Goal: Transaction & Acquisition: Purchase product/service

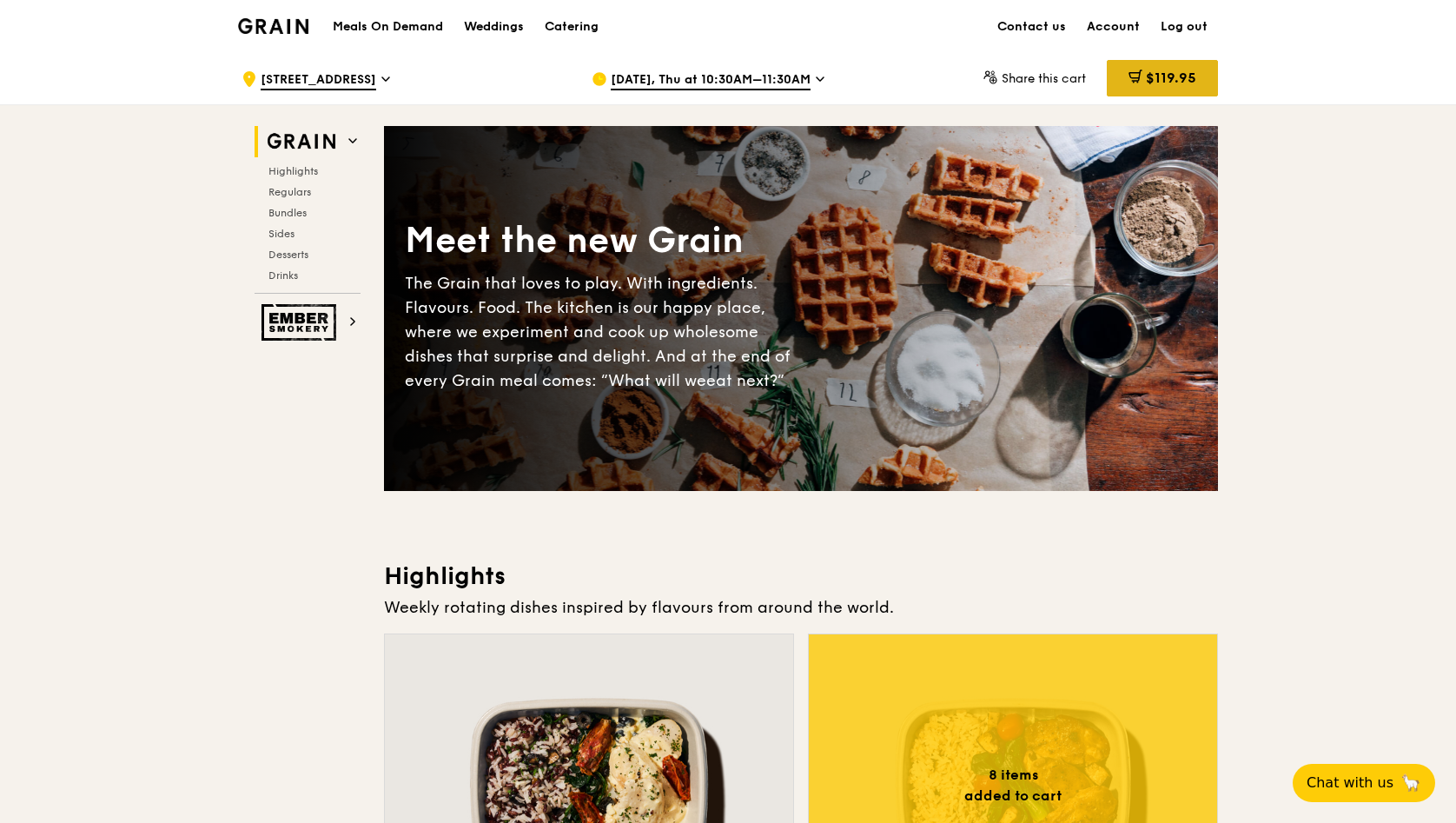
click at [1161, 81] on span "$119.95" at bounding box center [1171, 78] width 51 height 17
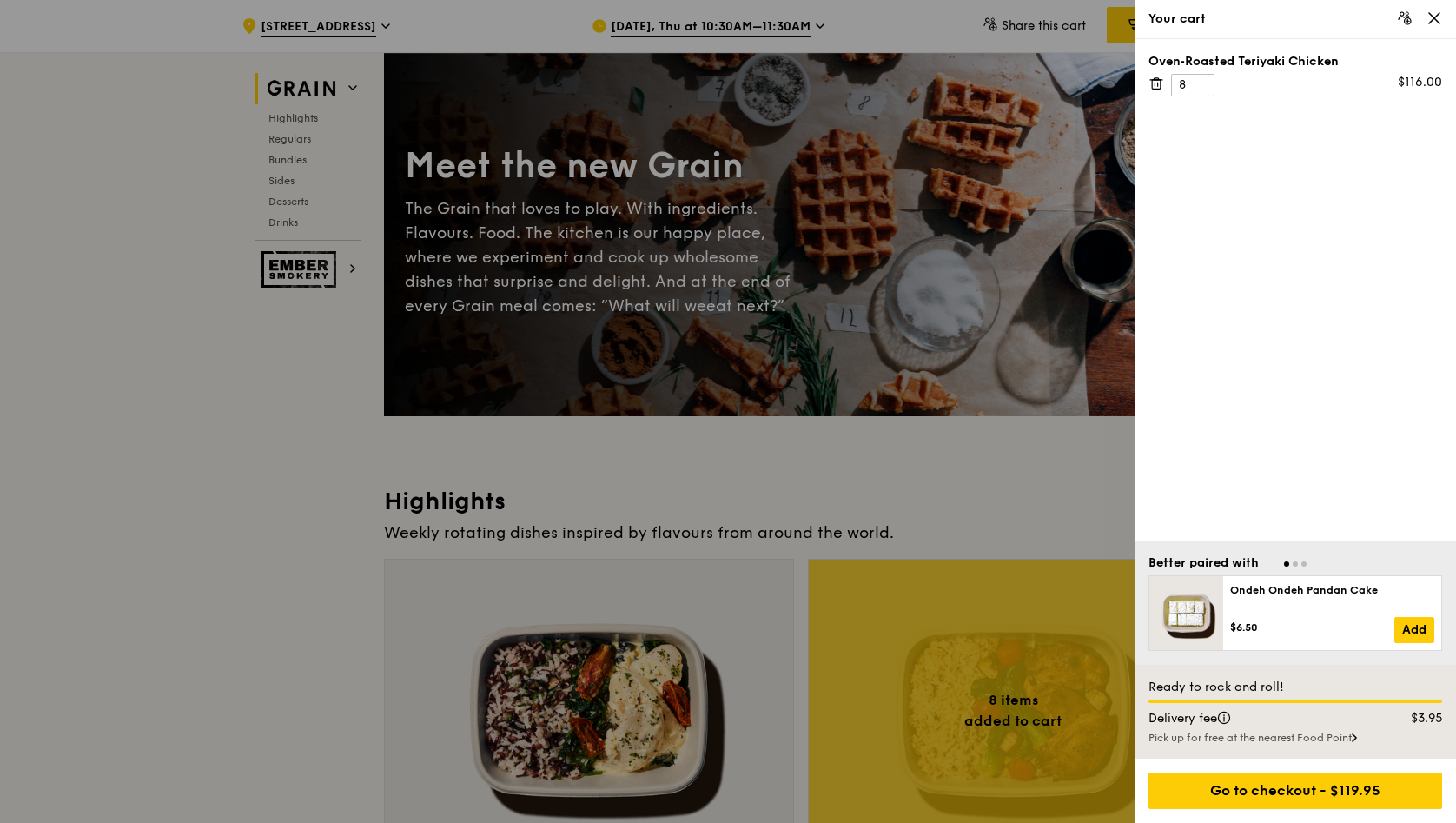
scroll to position [114, 0]
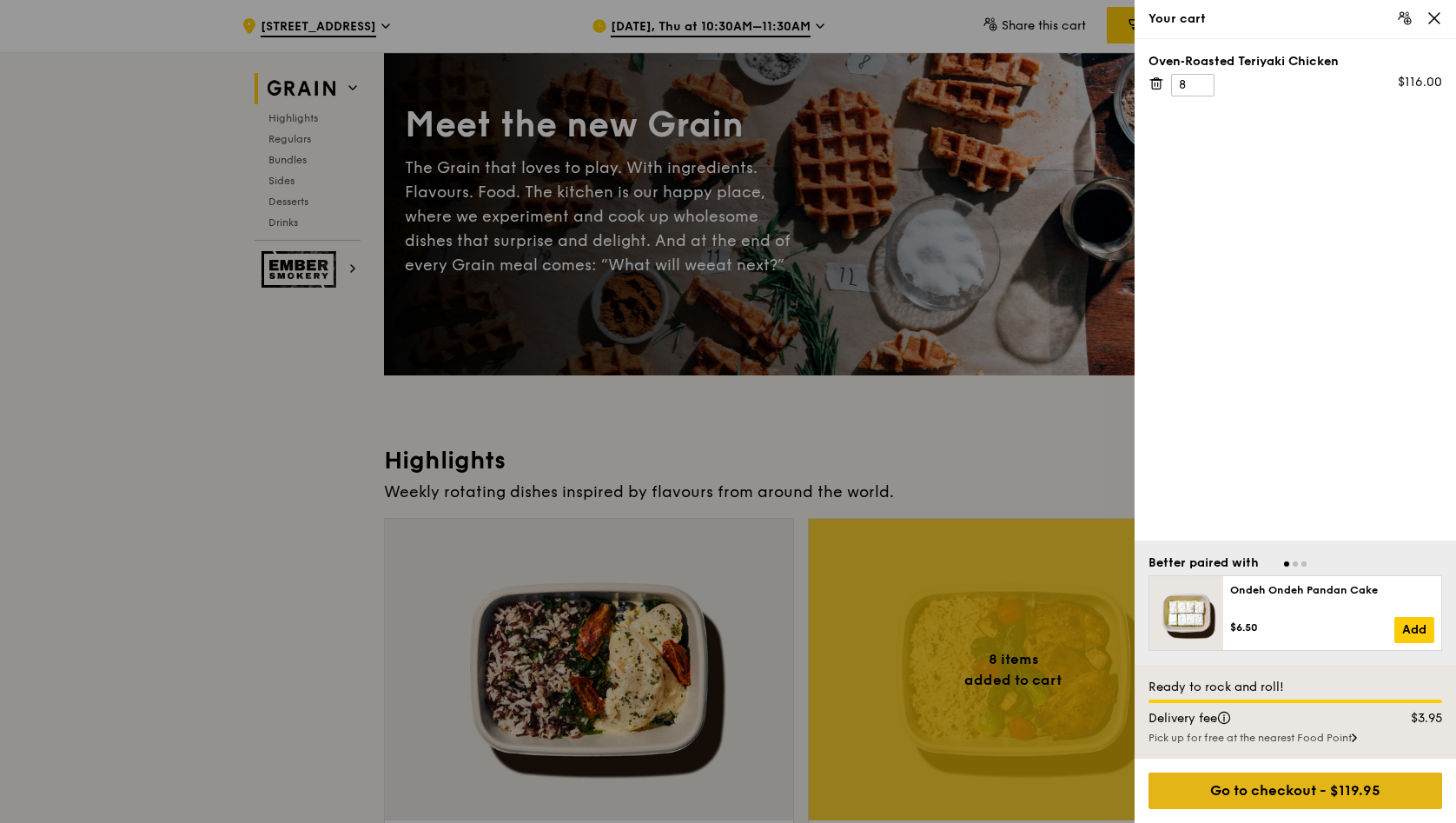
click at [1312, 797] on div "Go to checkout - $119.95" at bounding box center [1295, 790] width 294 height 37
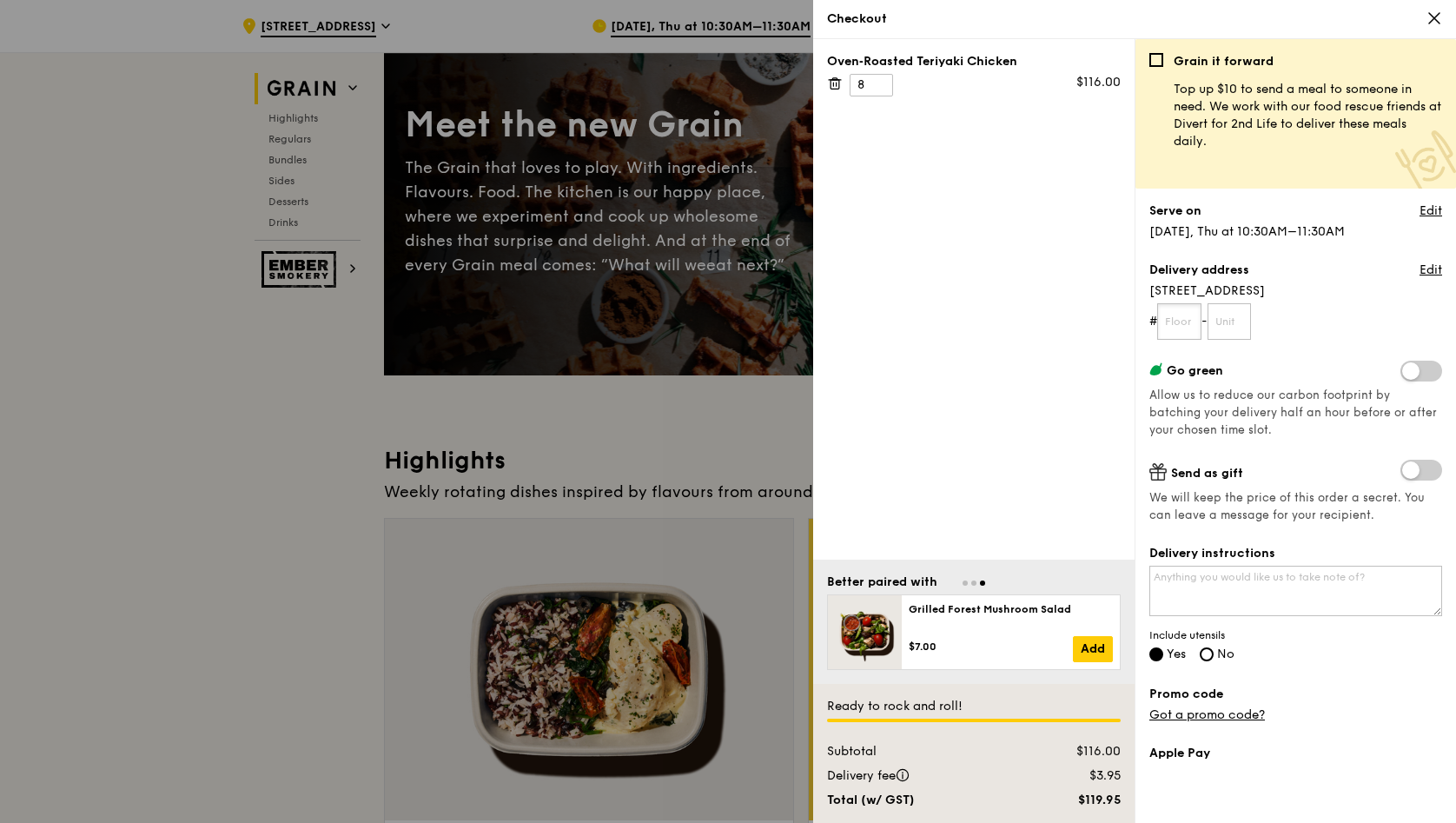
click at [1172, 325] on input "text" at bounding box center [1179, 321] width 45 height 37
click at [1401, 336] on form "# -" at bounding box center [1296, 321] width 293 height 37
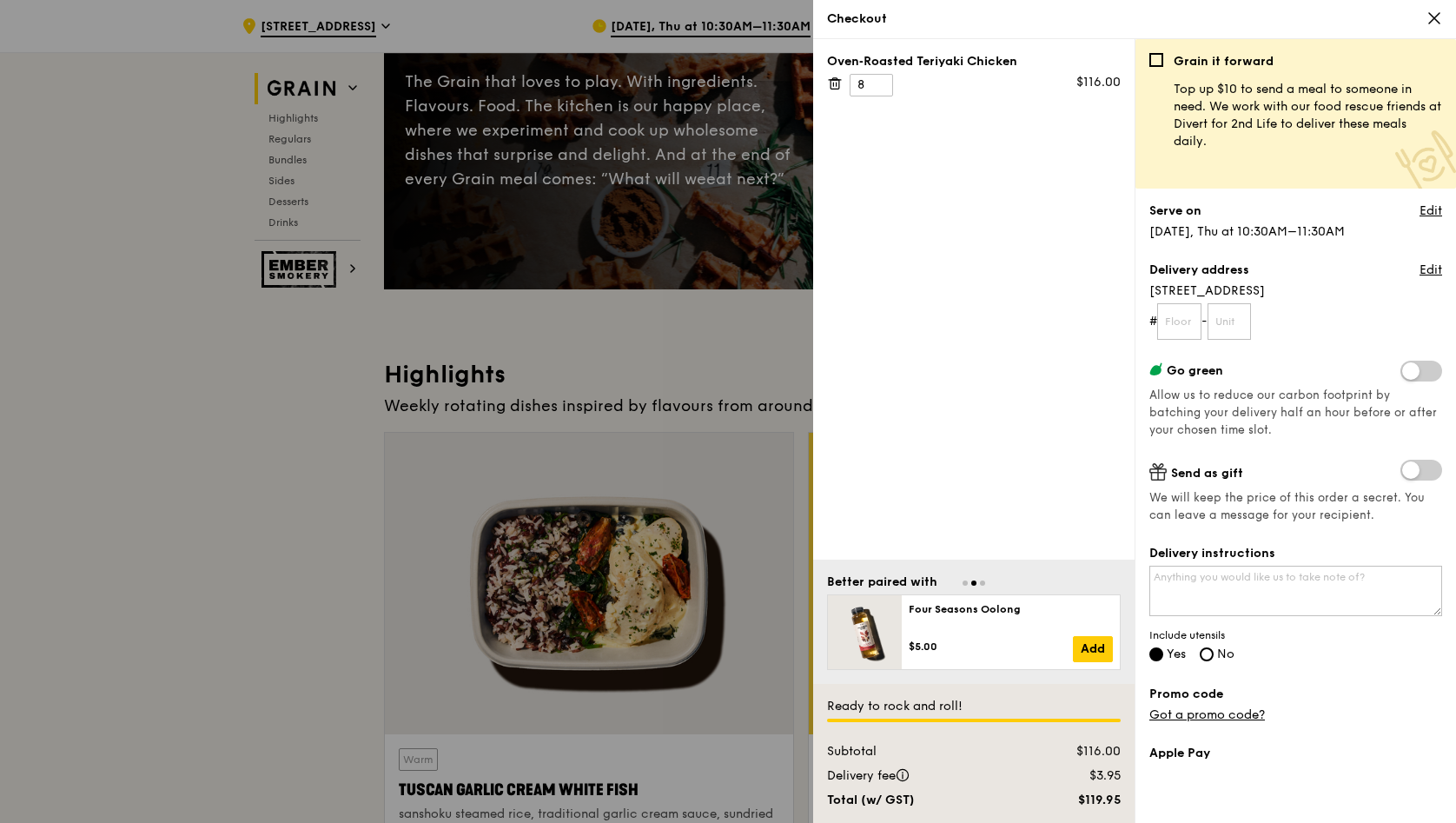
scroll to position [0, 0]
click at [1341, 596] on textarea "Delivery instructions" at bounding box center [1296, 590] width 293 height 51
click at [1317, 585] on textarea "Collection from side gate." at bounding box center [1296, 590] width 293 height 51
click at [1307, 592] on textarea "Collection from side gate of building, closer to junction of [GEOGRAPHIC_DATA] …" at bounding box center [1296, 590] width 293 height 51
click at [1172, 592] on textarea "Collection from side gate of building, closer to junction of [GEOGRAPHIC_DATA] …" at bounding box center [1296, 590] width 293 height 51
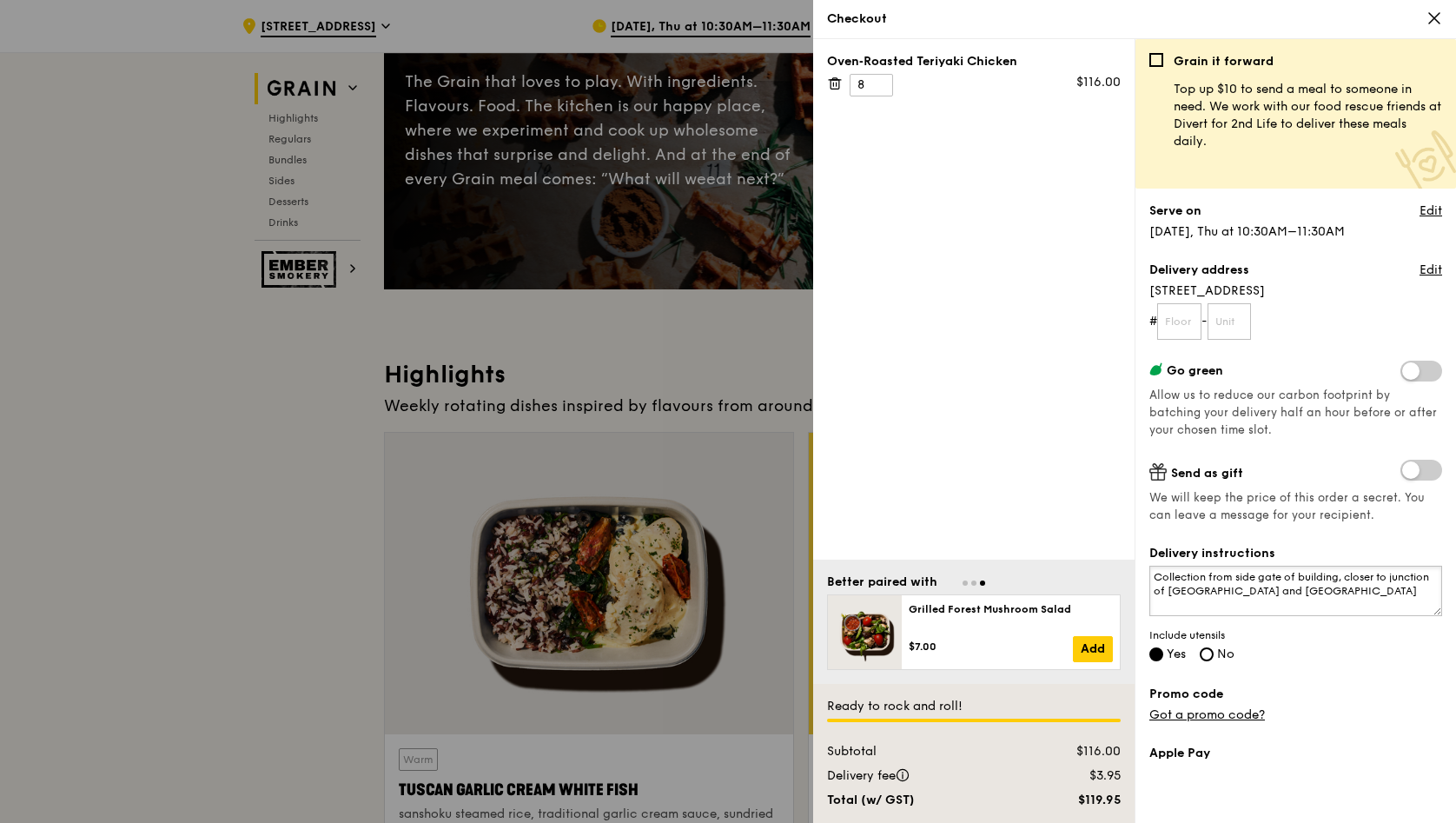
click at [1172, 592] on textarea "Collection from side gate of building, closer to junction of [GEOGRAPHIC_DATA] …" at bounding box center [1296, 590] width 293 height 51
click at [1199, 593] on textarea "Collection from side gate of building, closer to junction of [GEOGRAPHIC_DATA] …" at bounding box center [1296, 590] width 293 height 51
click at [1336, 611] on textarea "Collection from side gate of building, closer to junction of [GEOGRAPHIC_DATA] …" at bounding box center [1296, 590] width 293 height 51
type textarea "Collection from side gate of building, closer to junction of [GEOGRAPHIC_DATA] …"
click at [1336, 641] on span "Include utensils" at bounding box center [1296, 635] width 293 height 14
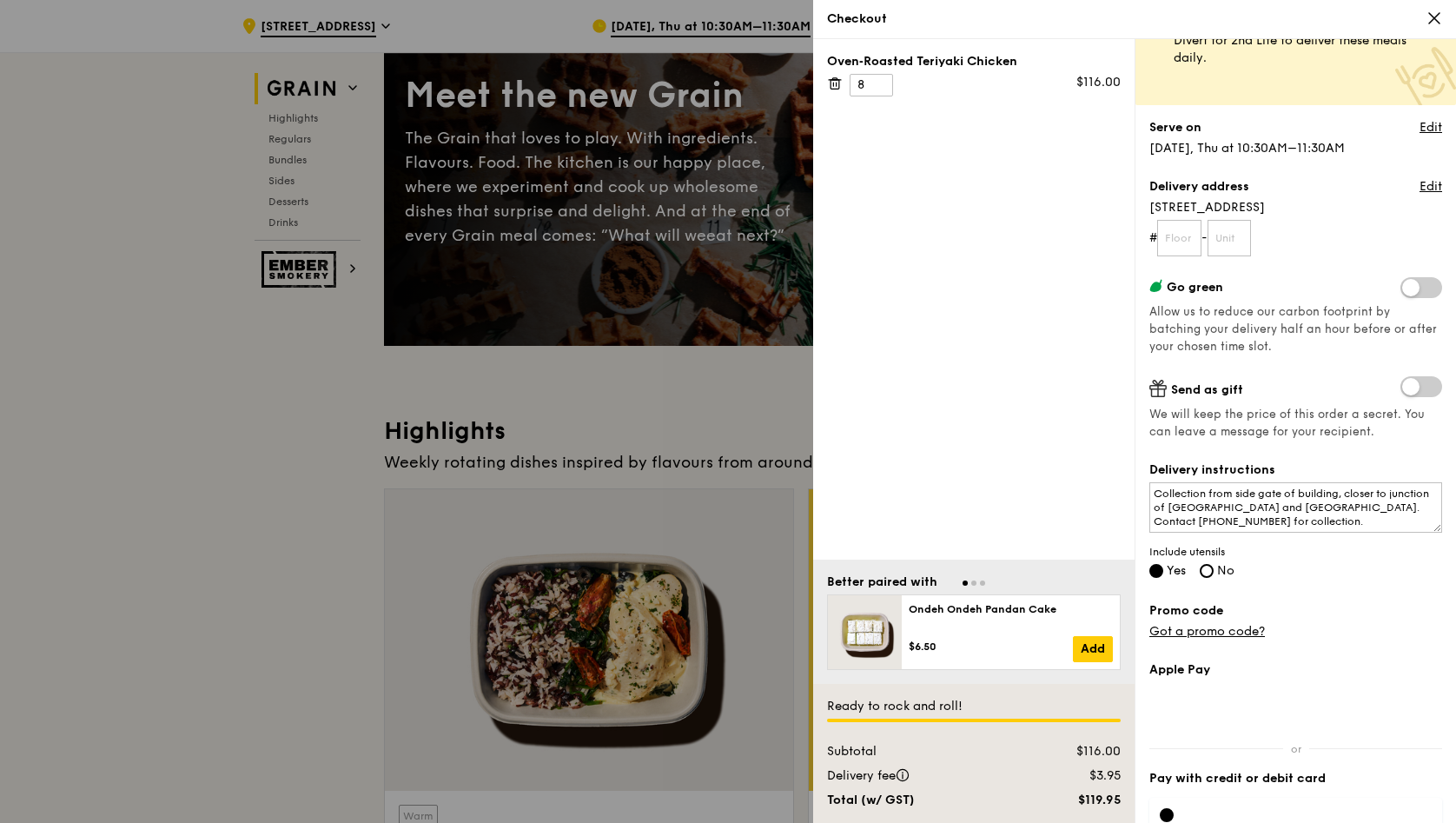
scroll to position [58, 0]
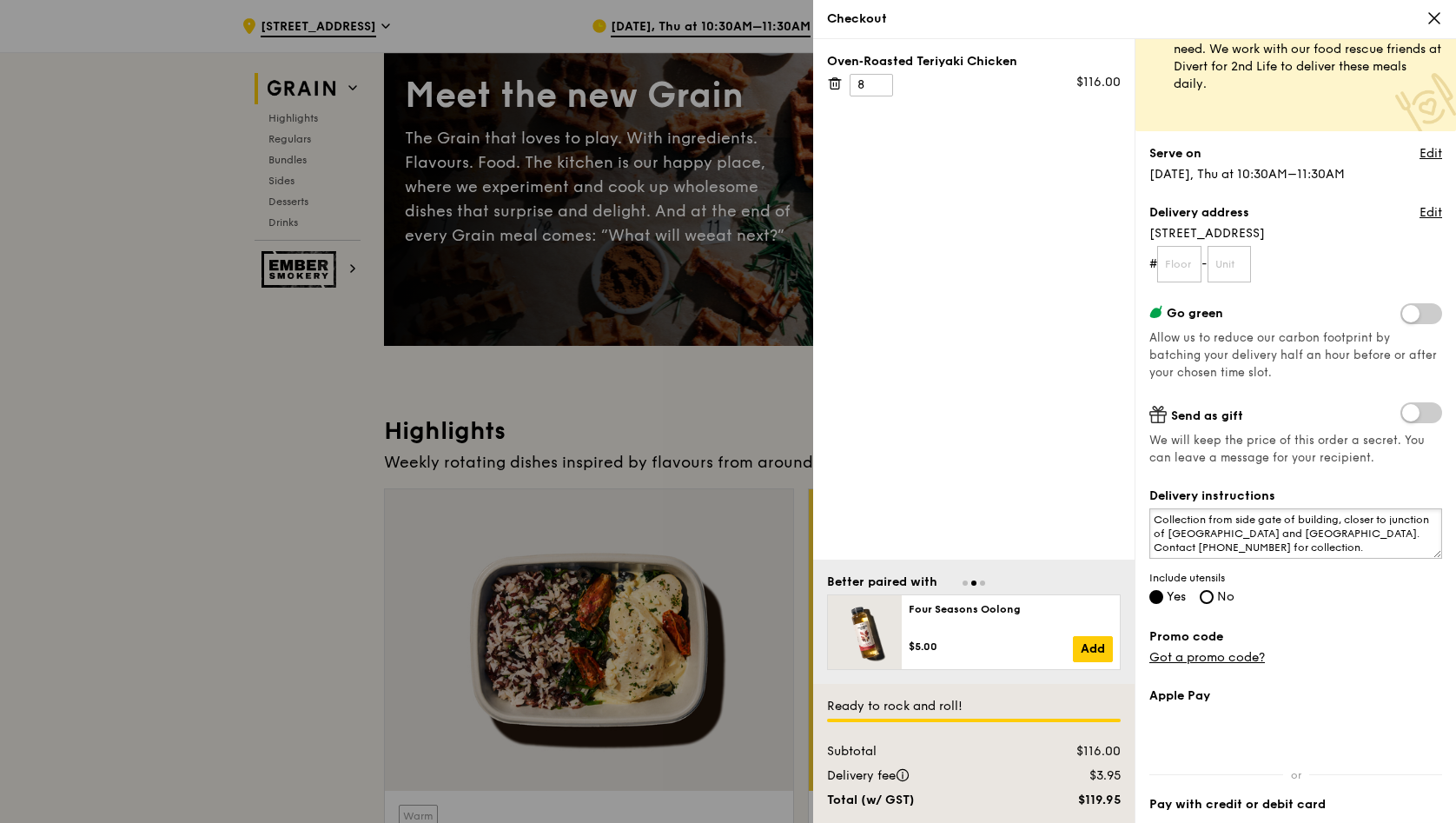
click at [1319, 548] on textarea "Collection from side gate of building, closer to junction of [GEOGRAPHIC_DATA] …" at bounding box center [1296, 533] width 293 height 51
click at [1338, 251] on form "# -" at bounding box center [1296, 264] width 293 height 37
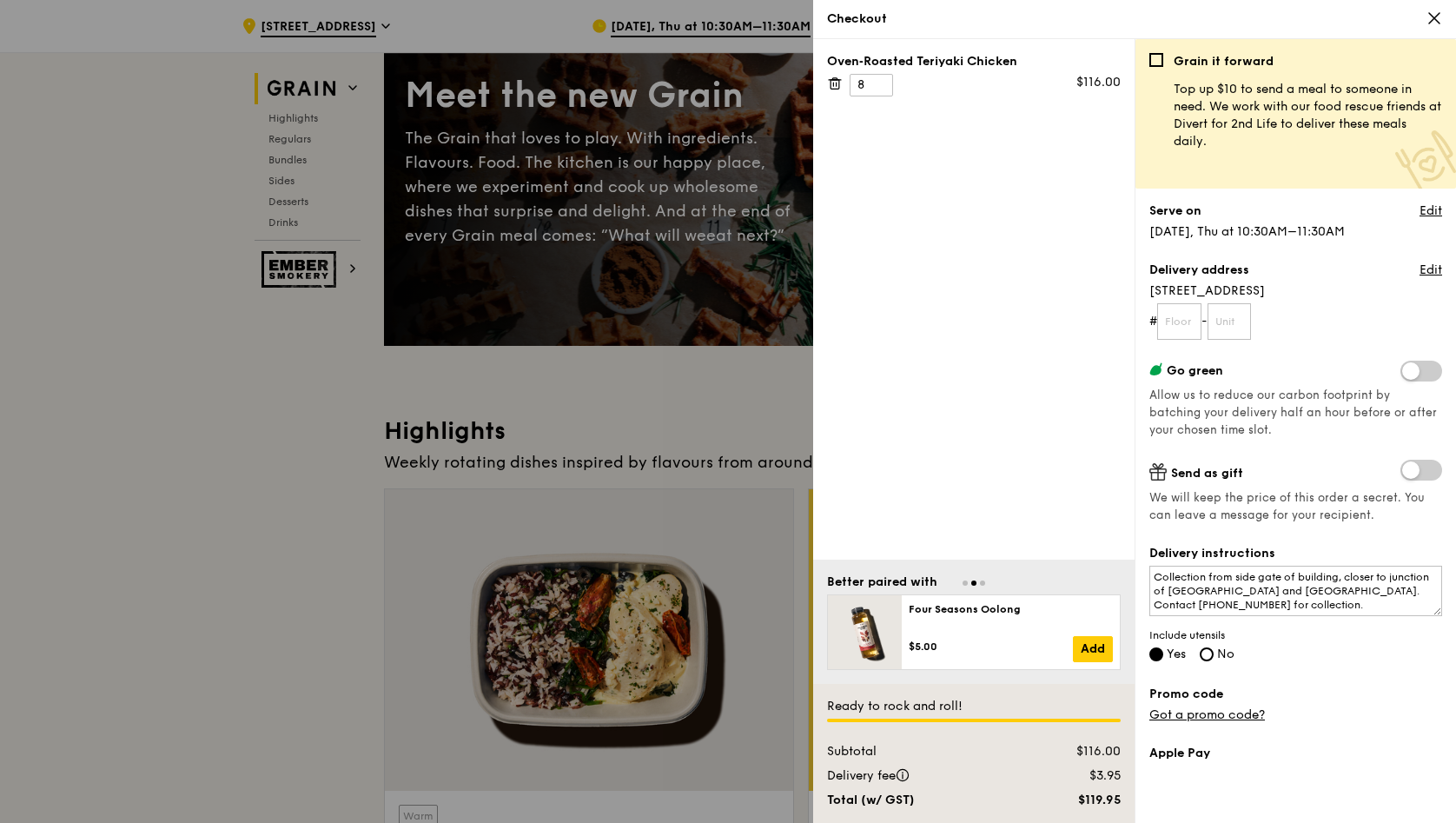
scroll to position [0, 0]
click at [882, 87] on input "7" at bounding box center [872, 85] width 44 height 23
click at [881, 79] on input "8" at bounding box center [872, 85] width 44 height 23
click at [881, 79] on input "9" at bounding box center [872, 85] width 44 height 23
click at [881, 88] on input "8" at bounding box center [872, 85] width 44 height 23
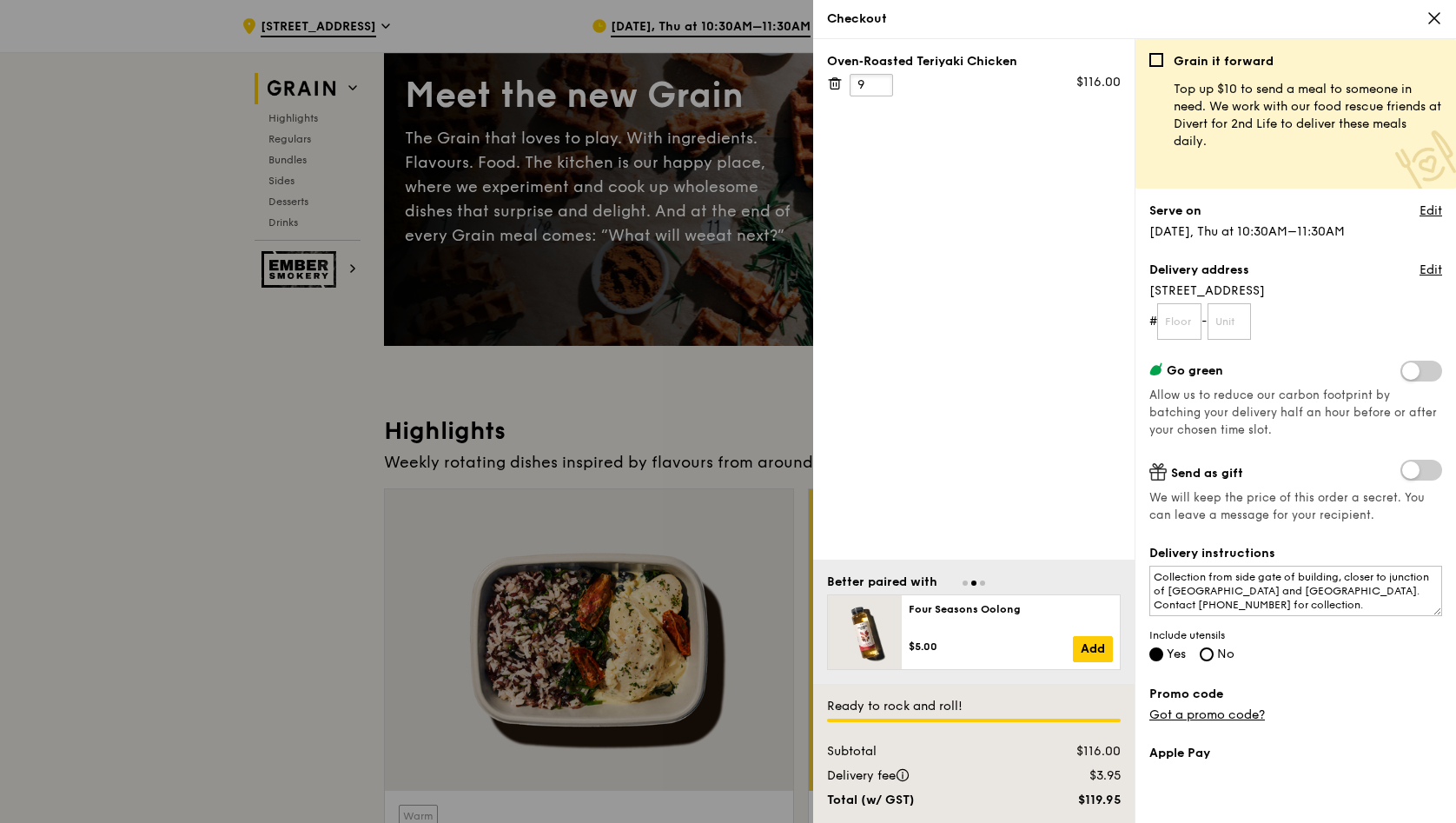
click at [880, 77] on input "9" at bounding box center [872, 85] width 44 height 23
click at [881, 80] on input "10" at bounding box center [872, 85] width 44 height 23
type input "9"
click at [881, 89] on input "9" at bounding box center [872, 85] width 44 height 23
click at [1042, 501] on div "Oven‑Roasted Teriyaki Chicken 9 $130.50" at bounding box center [973, 299] width 321 height 520
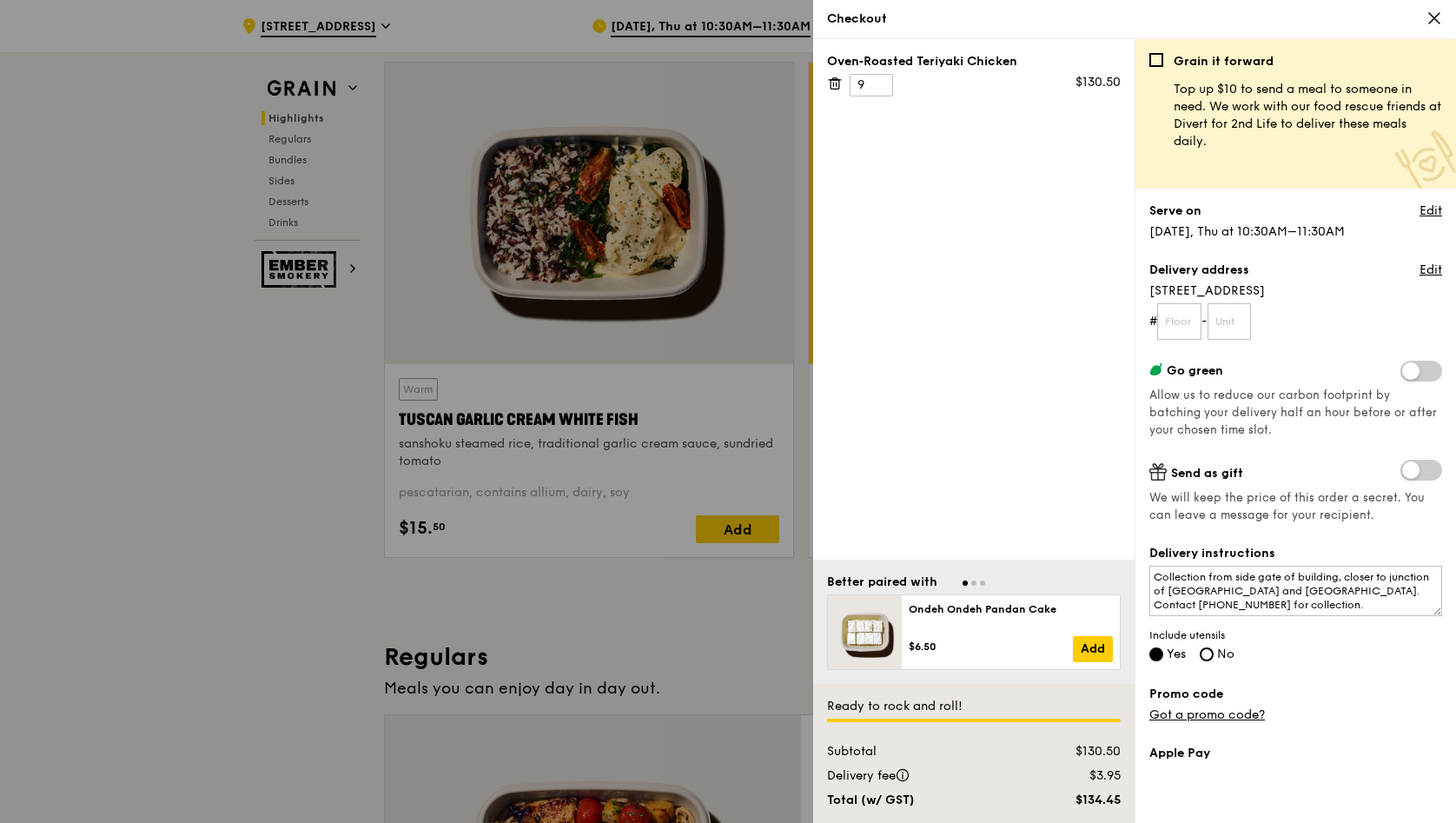
scroll to position [571, 0]
click at [1439, 17] on icon at bounding box center [1435, 18] width 16 height 16
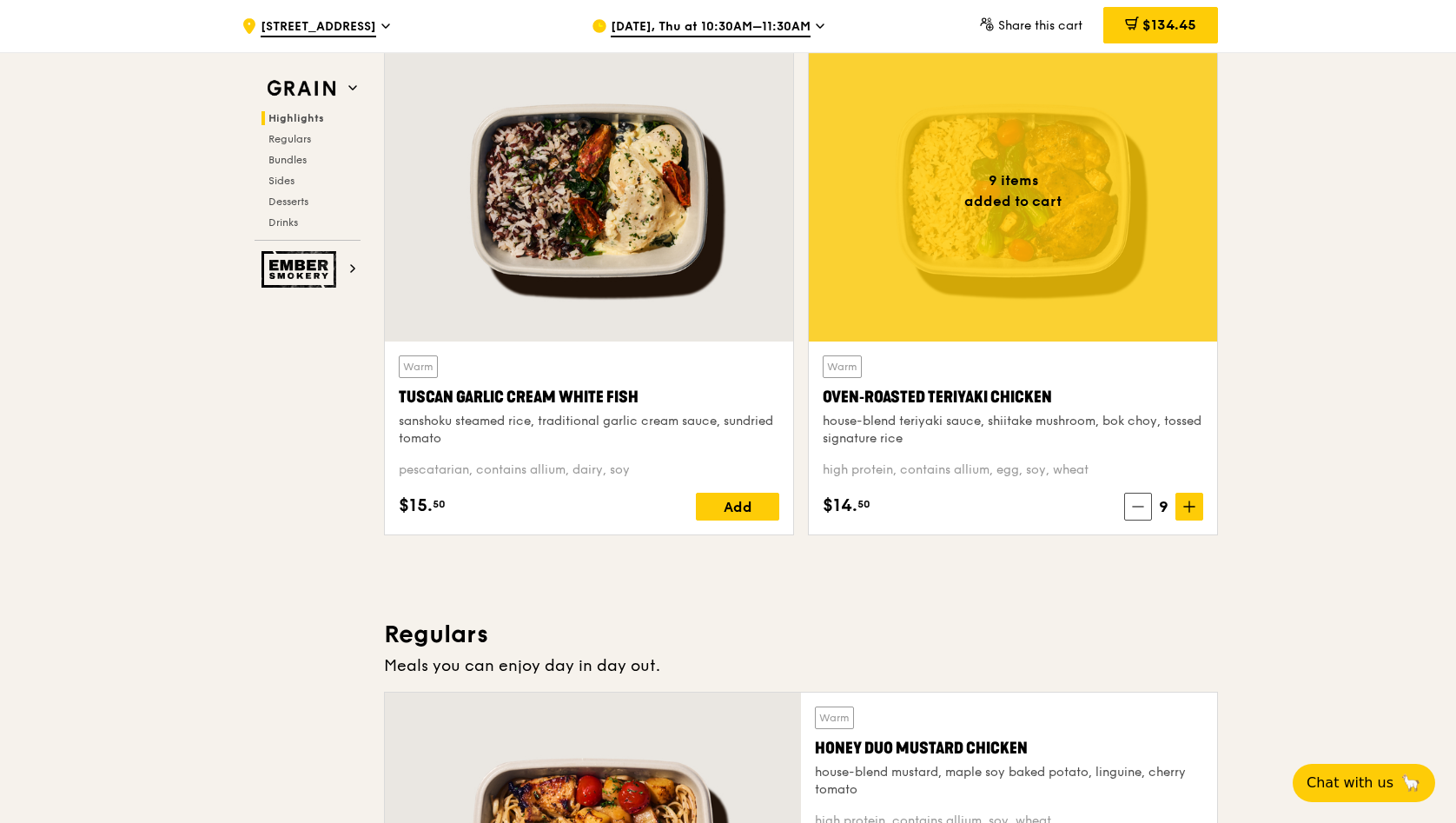
drag, startPoint x: 1067, startPoint y: 394, endPoint x: 825, endPoint y: 391, distance: 242.0
click at [825, 391] on div "Oven‑Roasted Teriyaki Chicken" at bounding box center [1013, 397] width 380 height 24
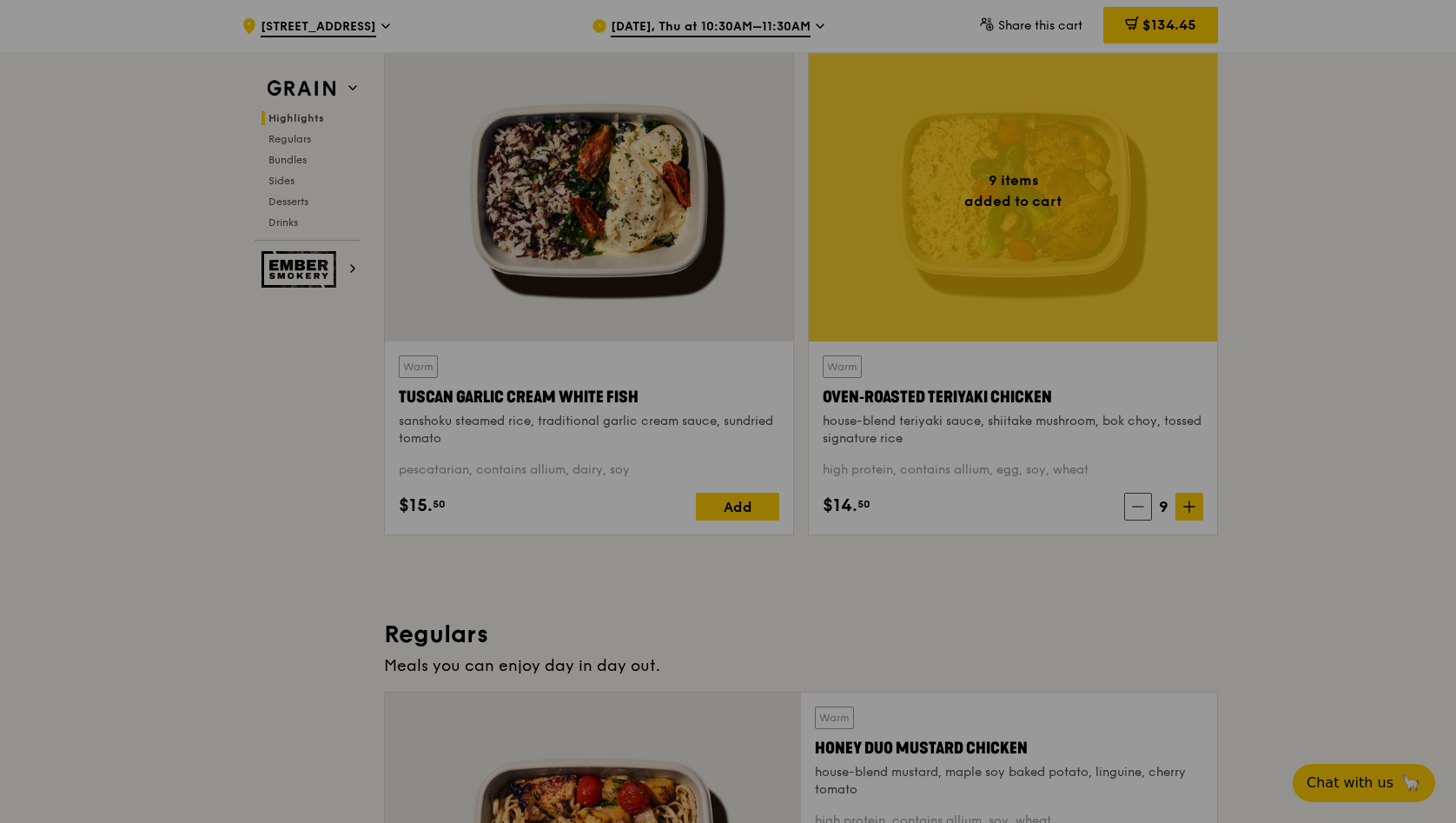
copy div "Oven‑Roasted Teriyaki Chicken"
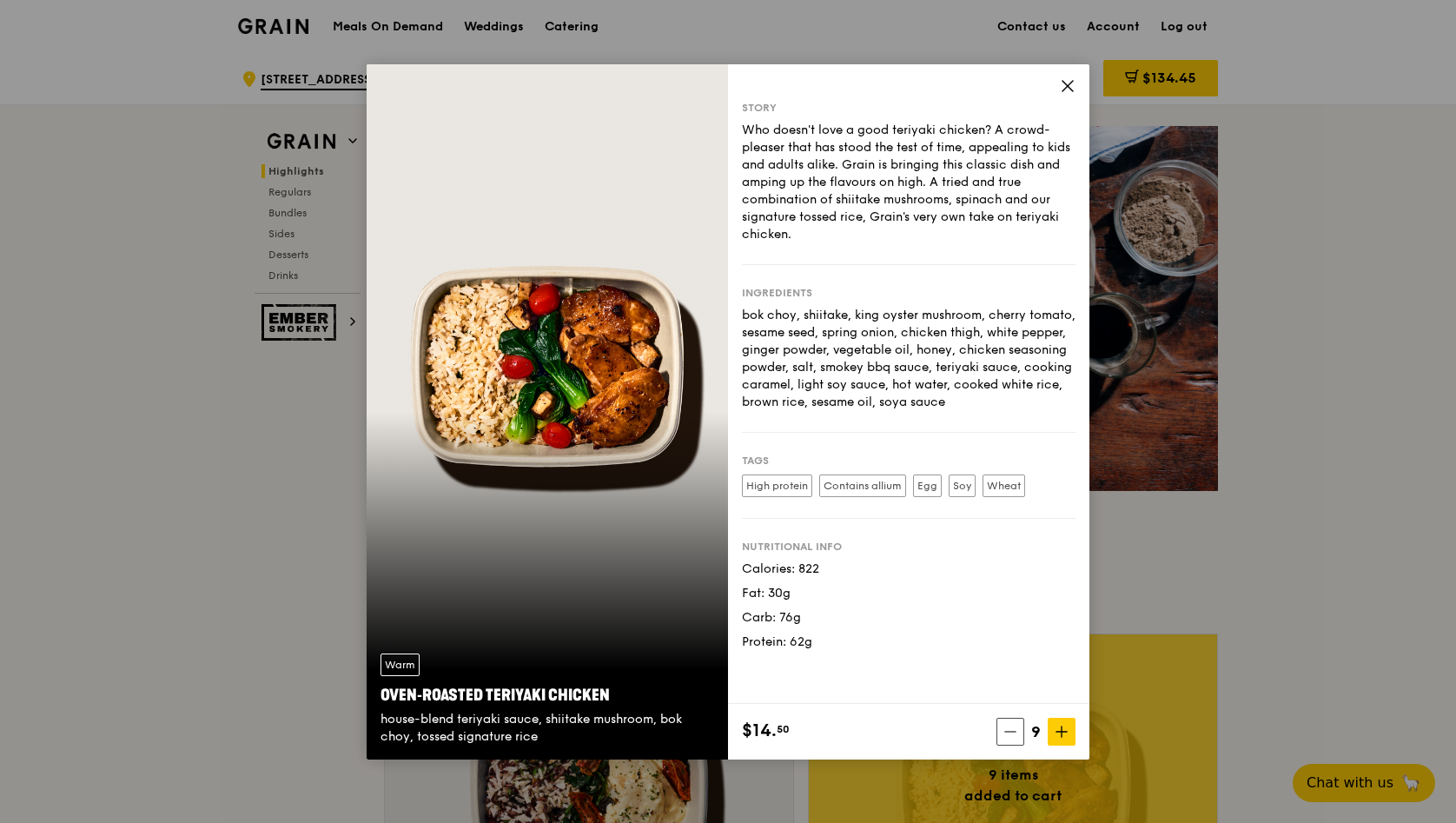
scroll to position [0, 0]
click at [1071, 86] on icon at bounding box center [1068, 87] width 16 height 16
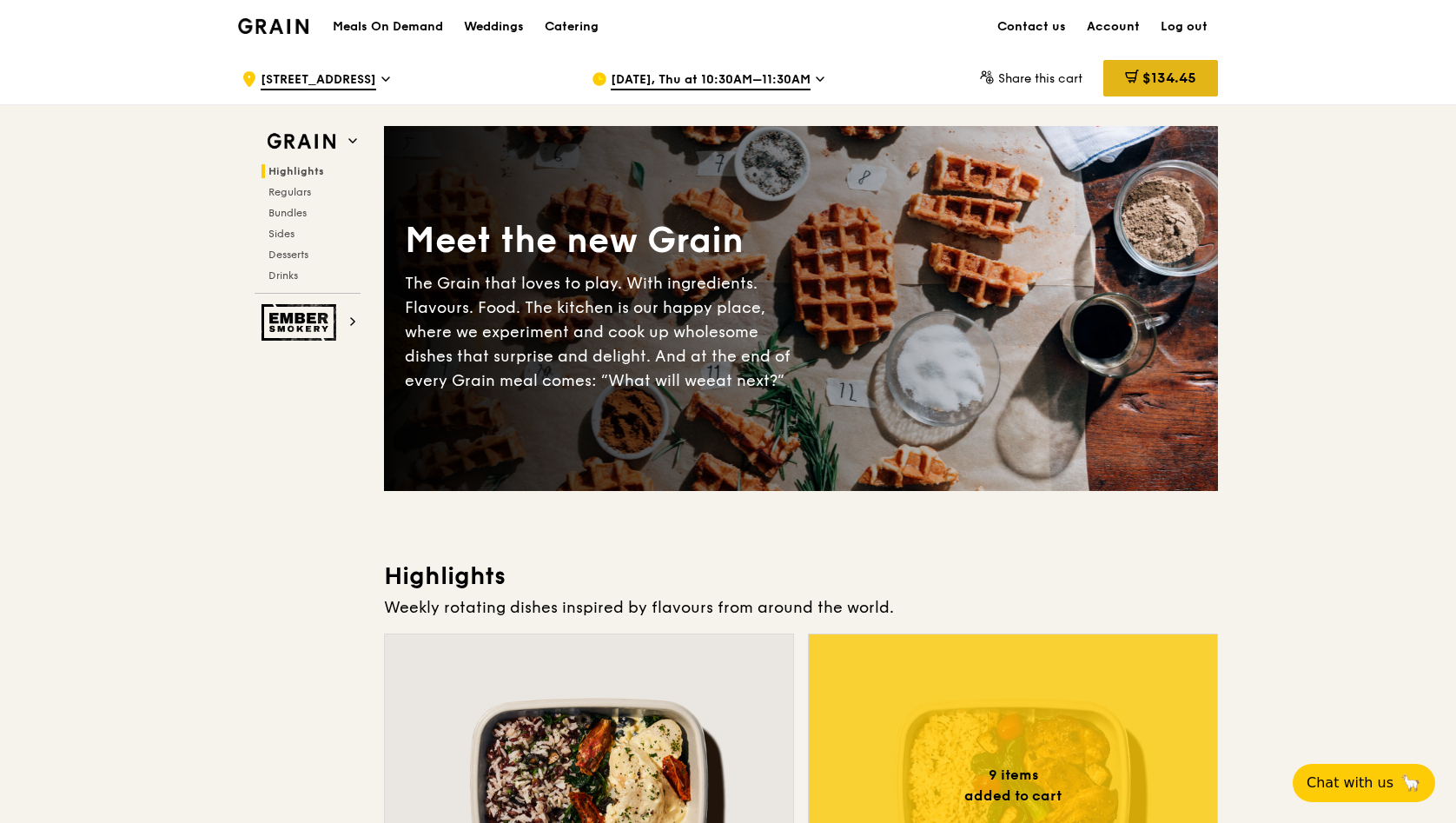
click at [1147, 85] on span "$134.45" at bounding box center [1169, 78] width 54 height 17
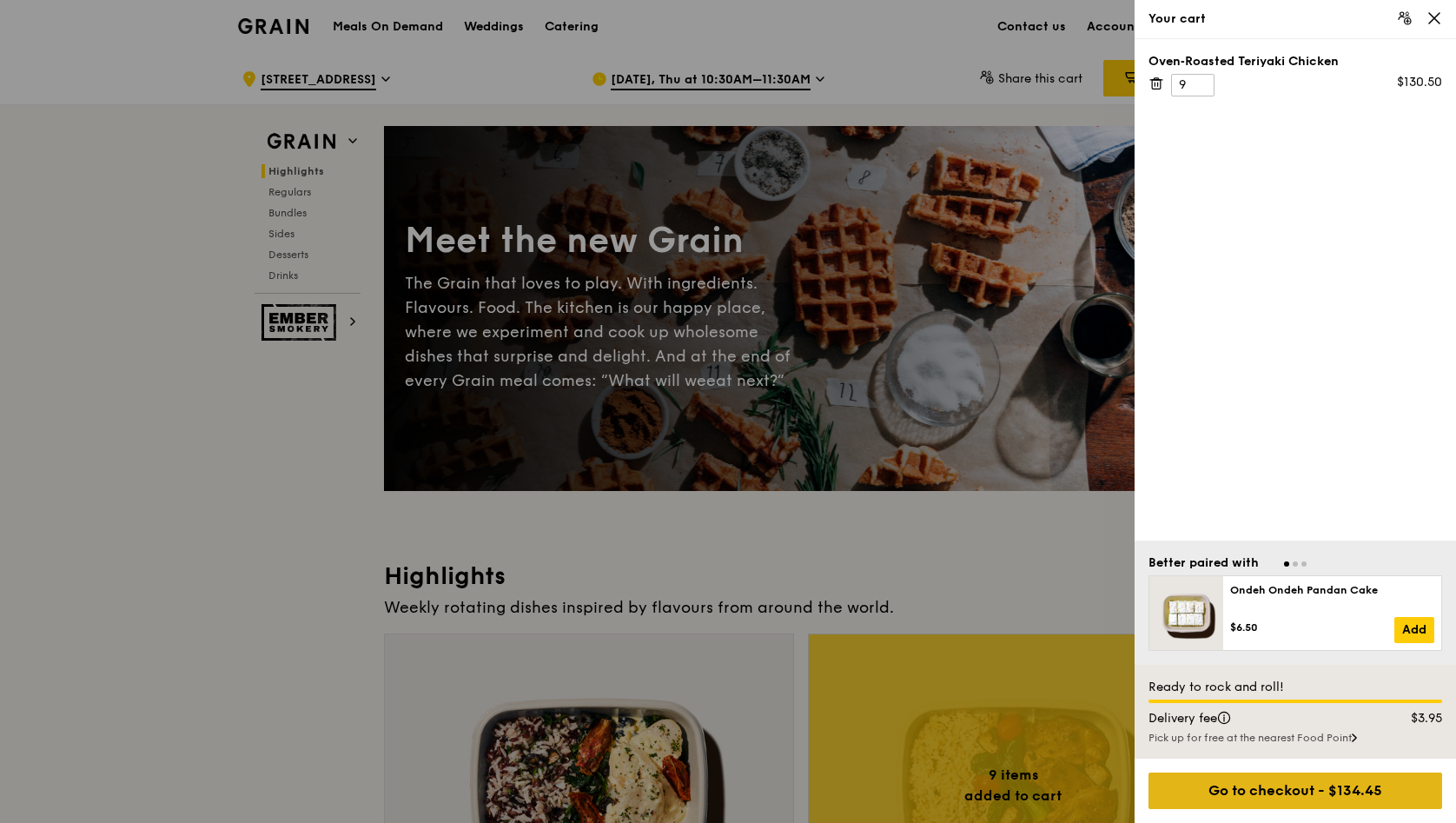
click at [1337, 796] on div "Go to checkout - $134.45" at bounding box center [1295, 790] width 294 height 37
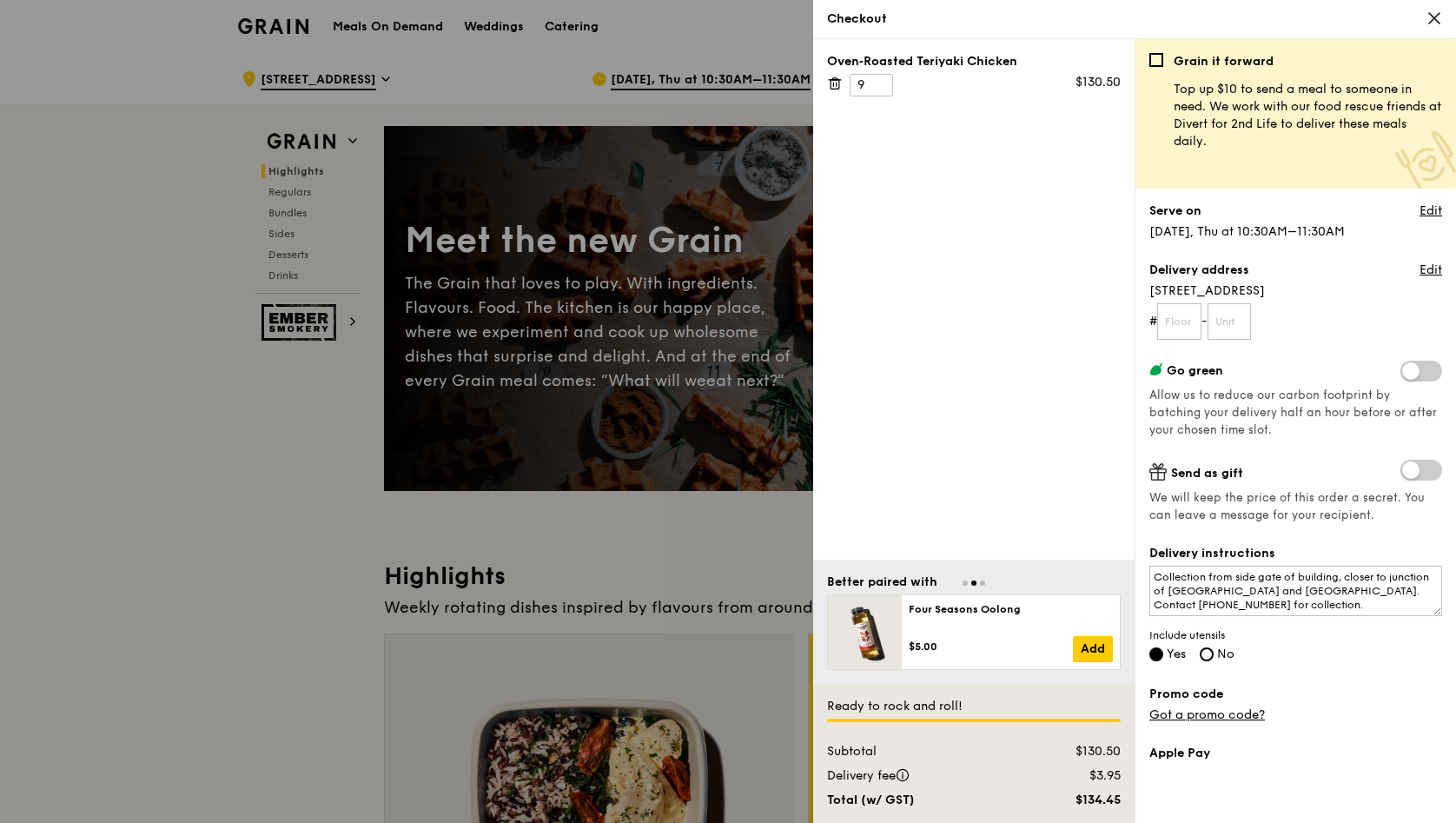
scroll to position [178, 0]
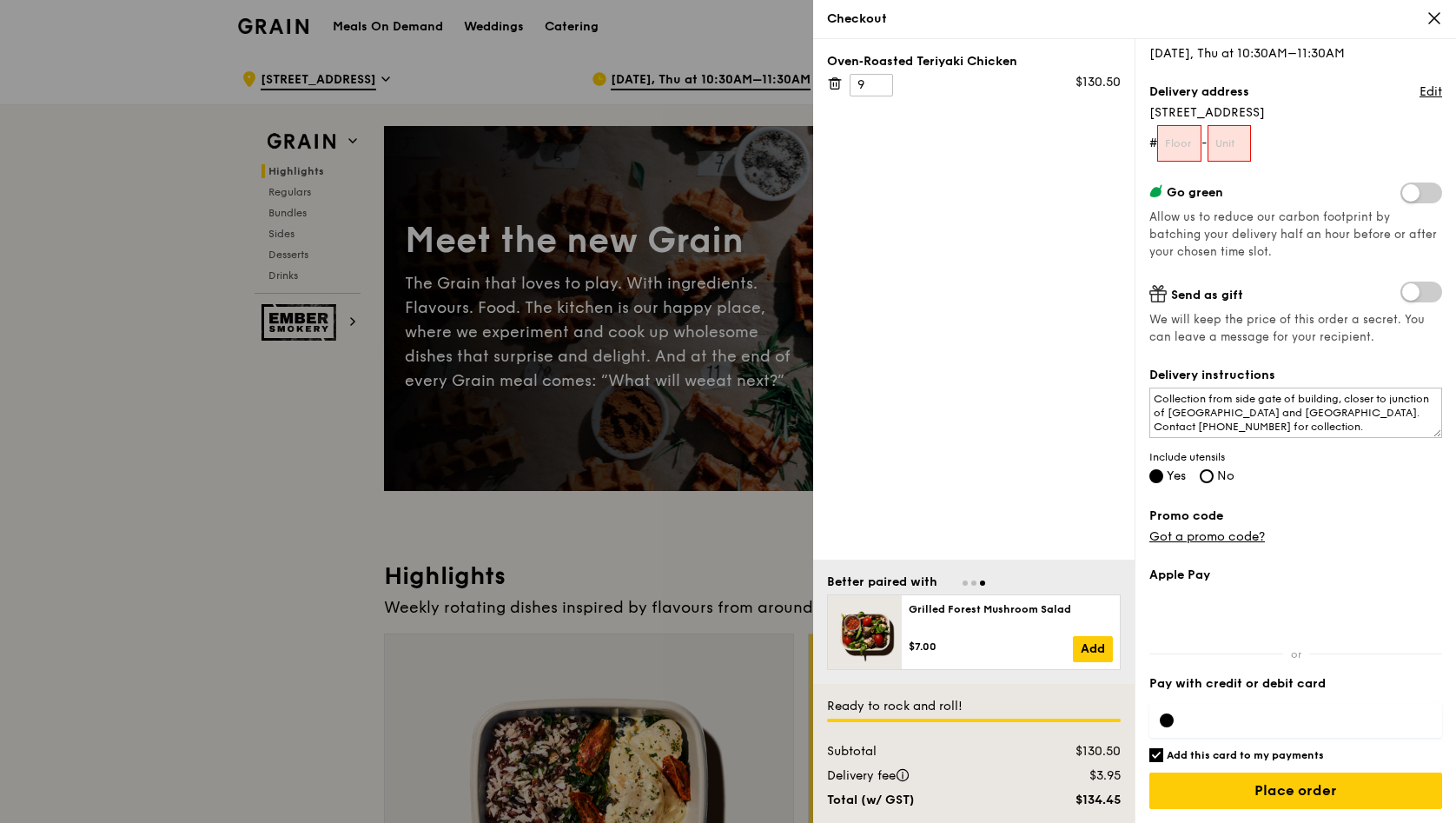
drag, startPoint x: 1319, startPoint y: 789, endPoint x: 1384, endPoint y: 521, distance: 275.8
click at [1385, 520] on div "Grain it forward Top up $10 to send a meal to someone in need. We work with our…" at bounding box center [1296, 260] width 293 height 770
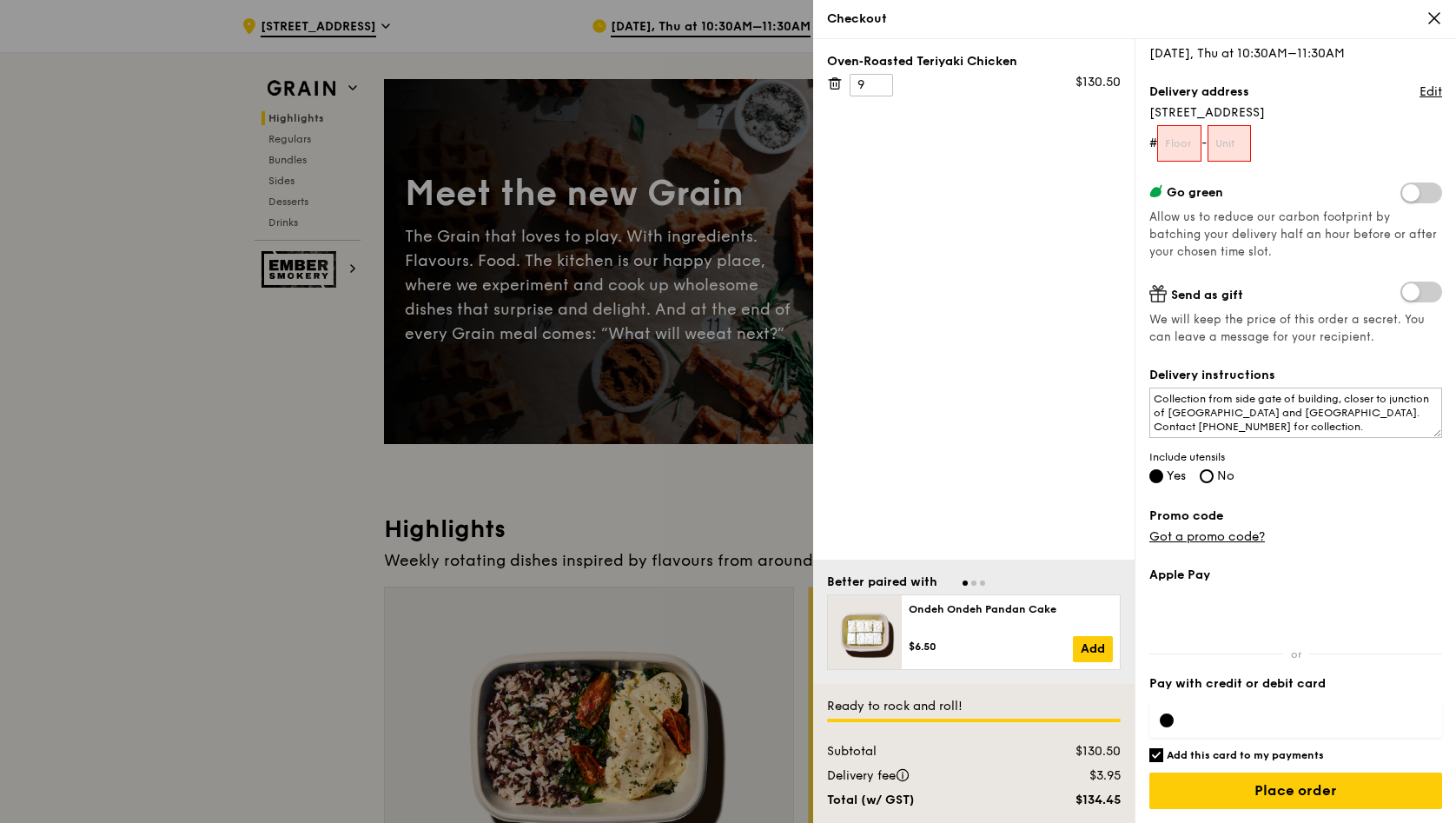
scroll to position [52, 0]
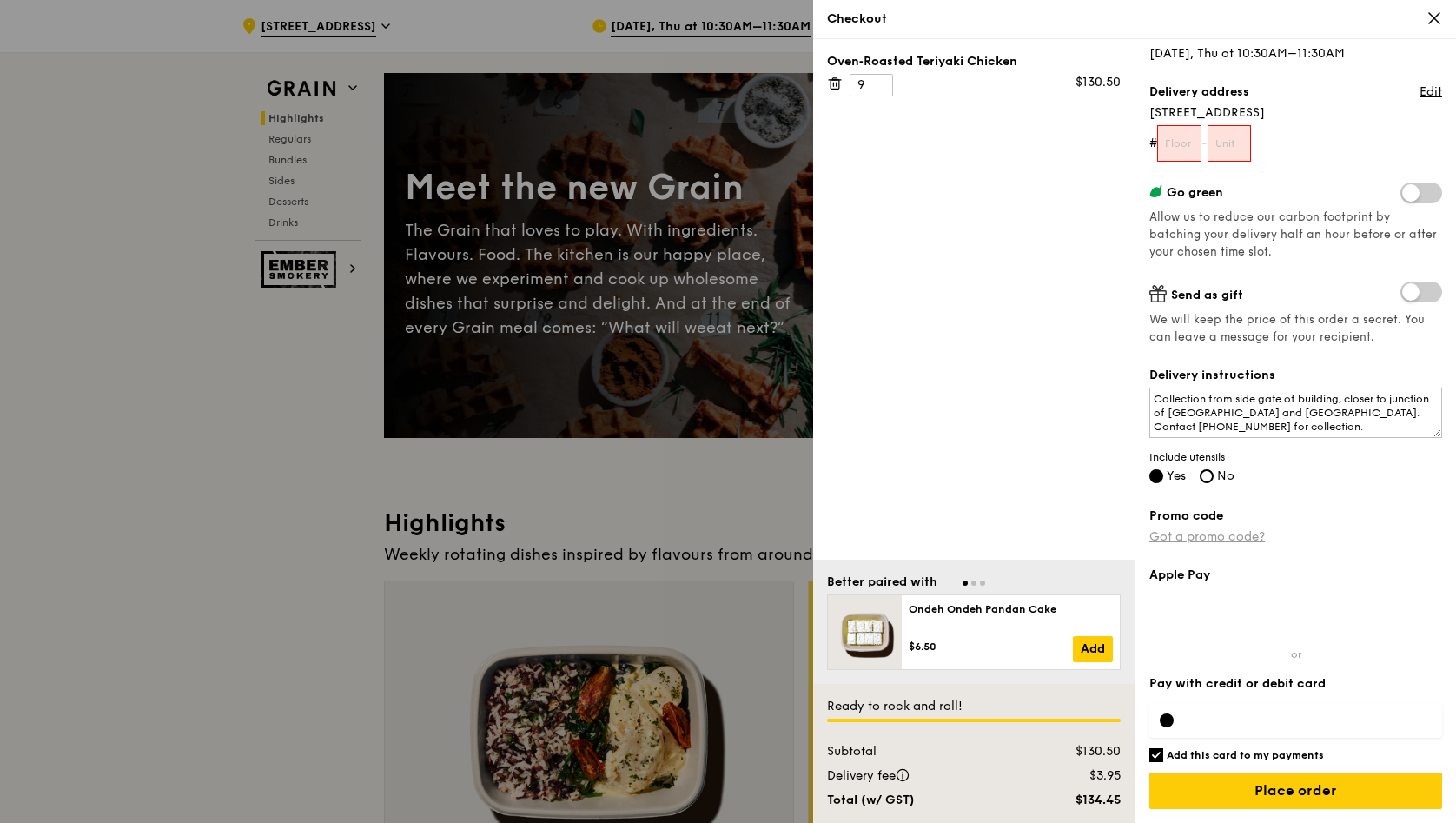
click at [1196, 537] on link "Got a promo code?" at bounding box center [1207, 536] width 115 height 15
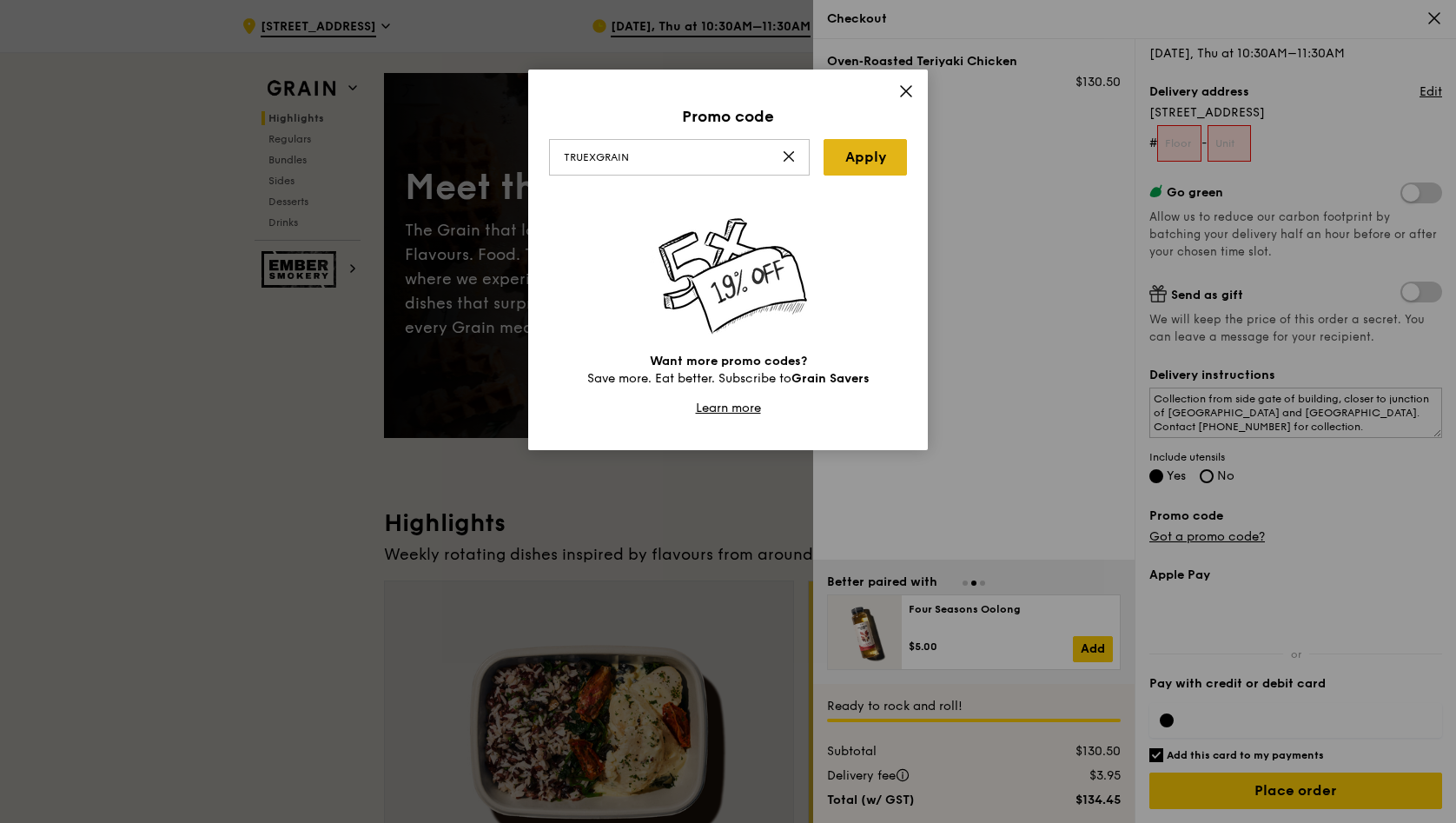
click at [876, 144] on link "Apply" at bounding box center [866, 157] width 84 height 37
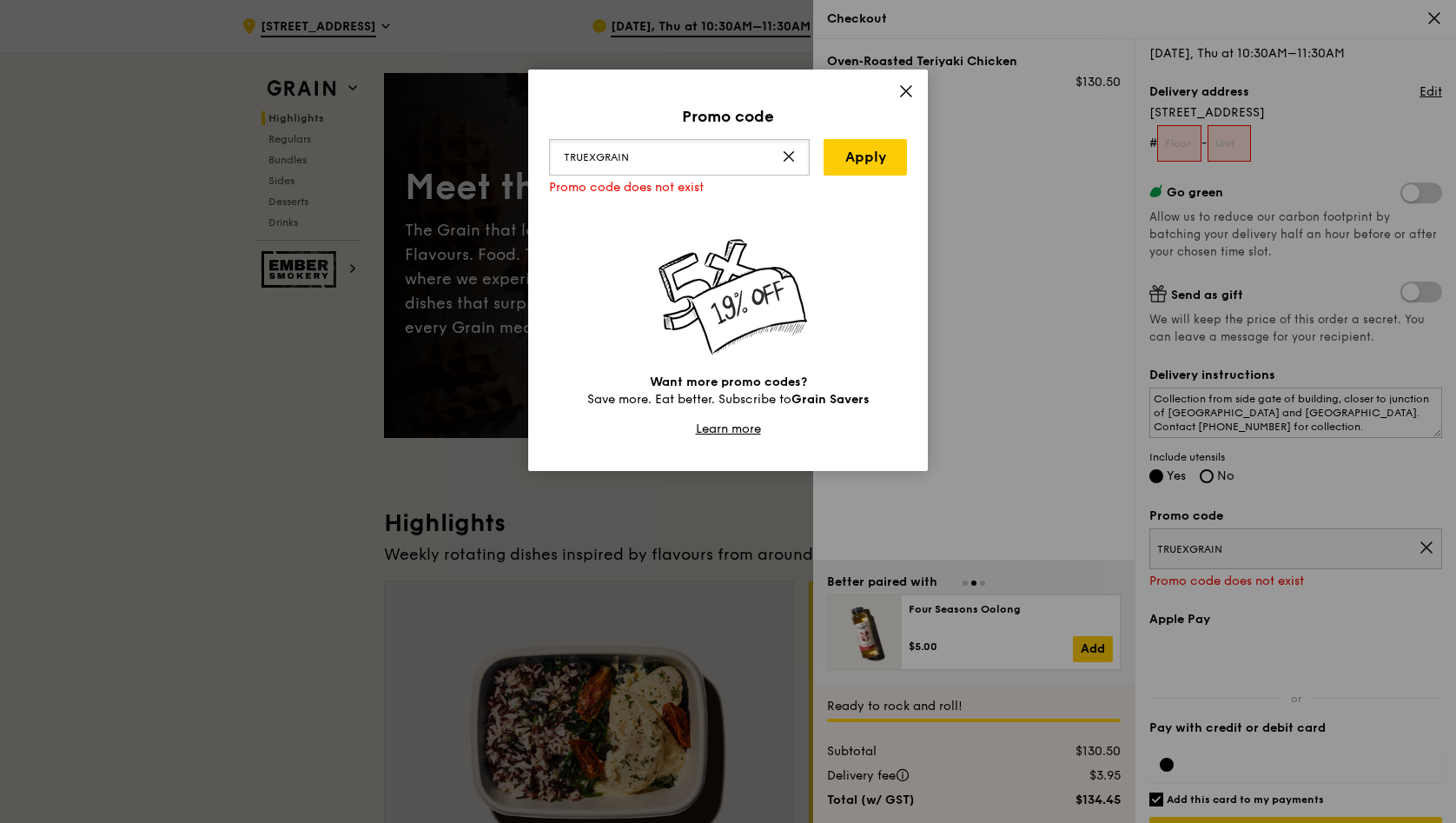
click at [750, 164] on input "TRUEXGRAIN" at bounding box center [680, 157] width 261 height 37
type input "TRUE10"
click at [900, 100] on span at bounding box center [907, 94] width 16 height 19
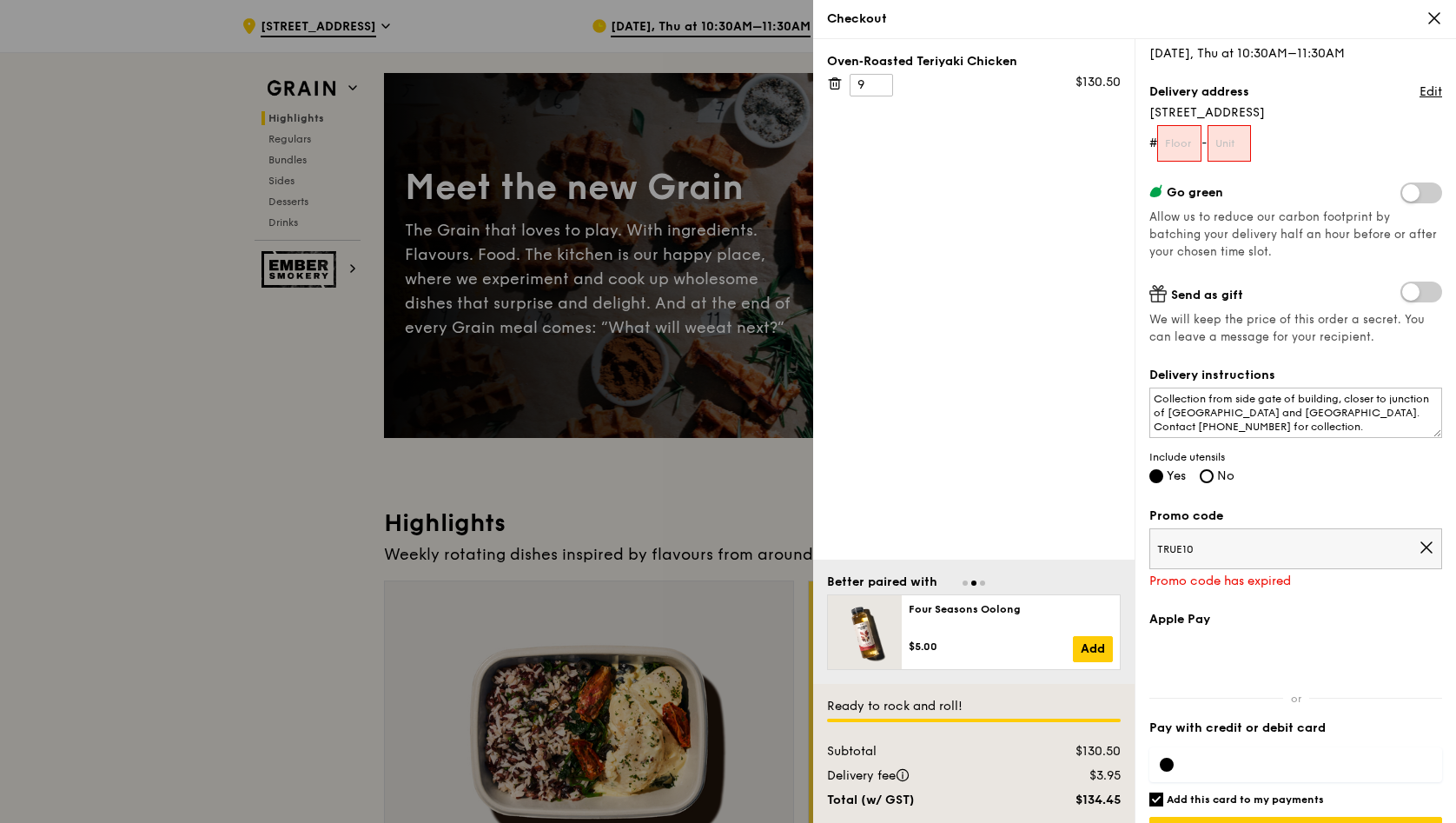
click at [1246, 547] on span "TRUE10" at bounding box center [1288, 549] width 262 height 14
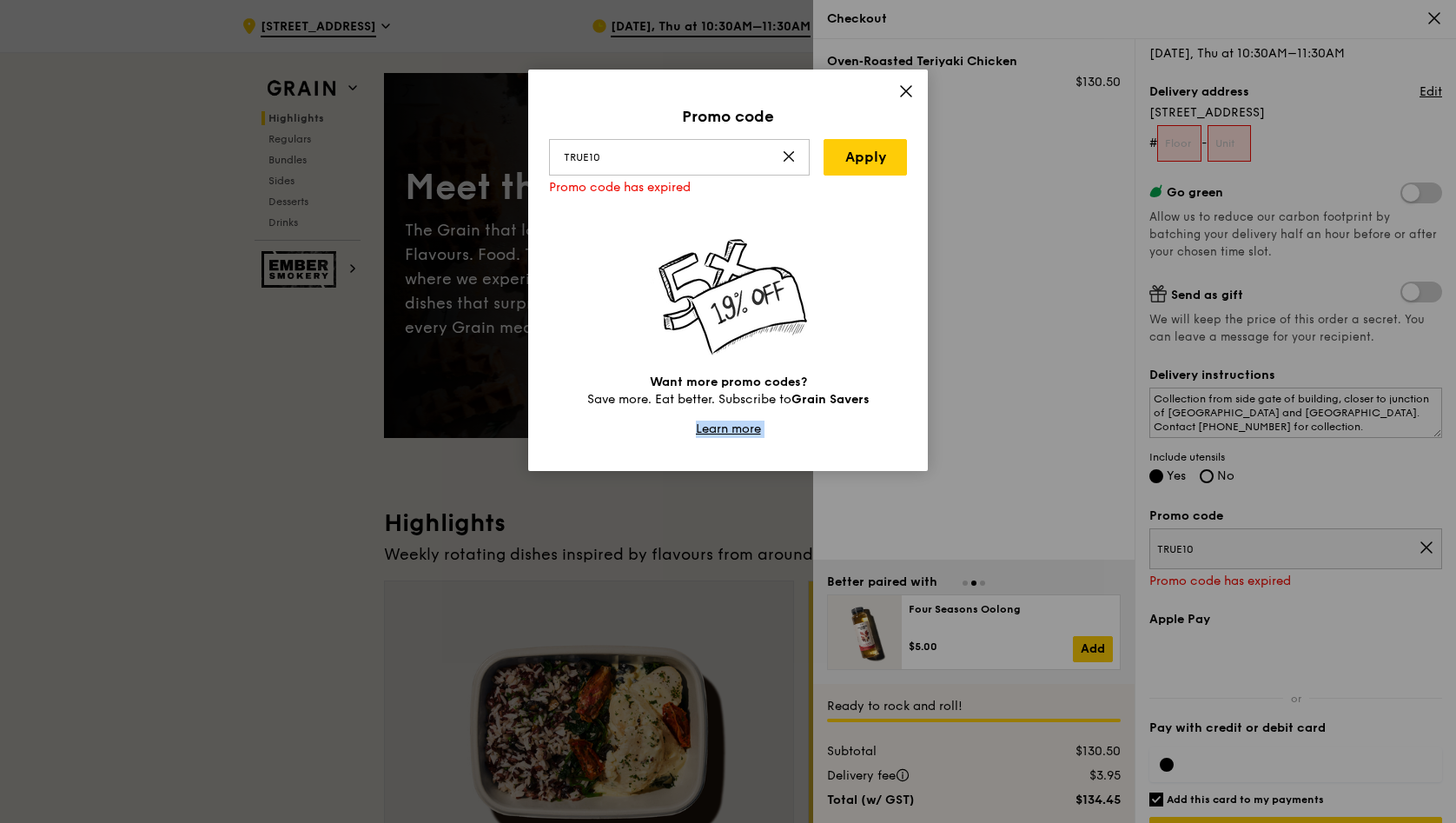
click at [1246, 547] on div "Promo code TRUE10 Apply Promo code has expired Want more promo codes? Save more…" at bounding box center [728, 411] width 1456 height 823
click at [706, 154] on input "TRUE10" at bounding box center [680, 157] width 261 height 37
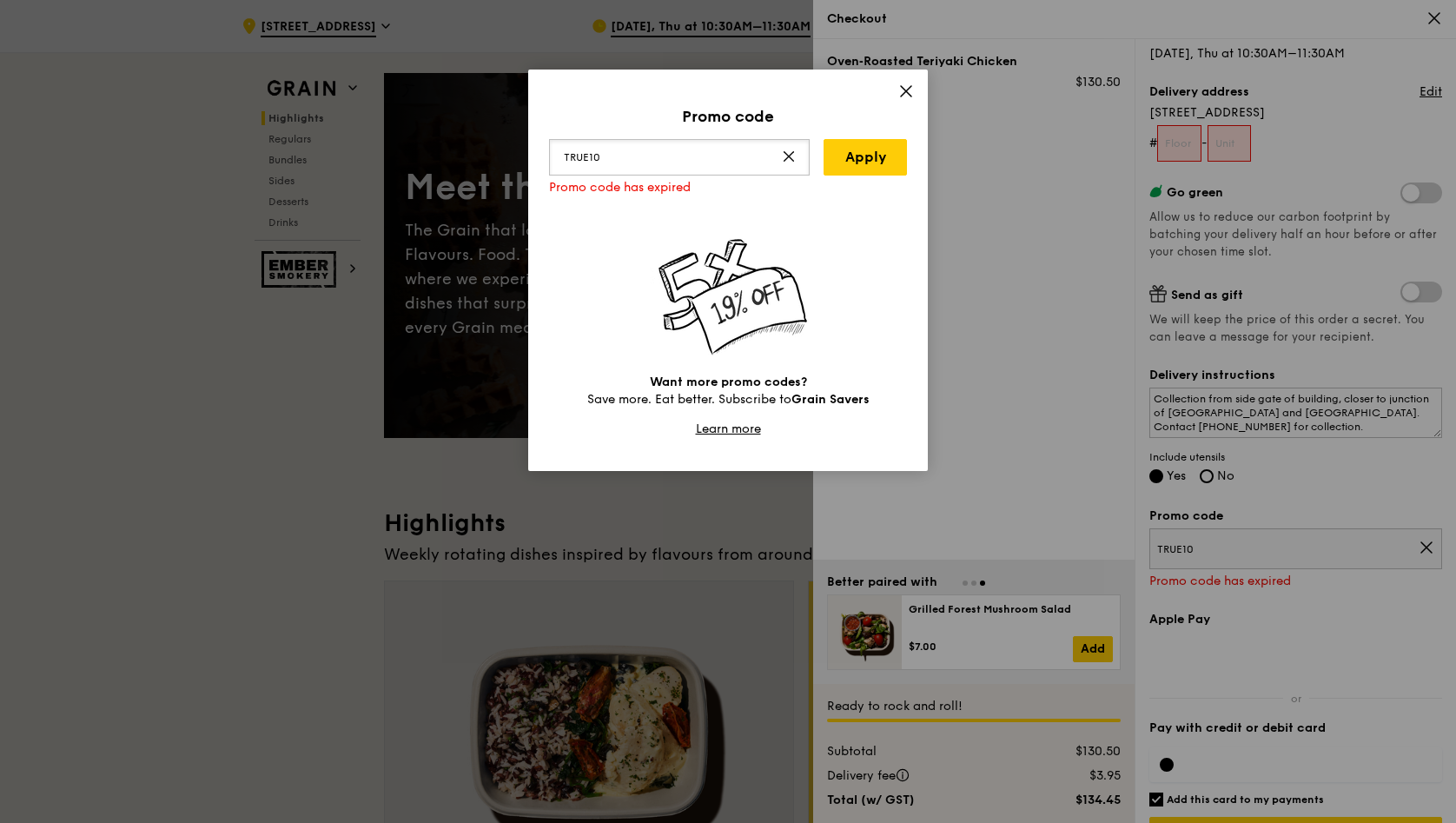
paste input "YGRAIN"
type input "TRYGRAIN"
click at [874, 165] on link "Apply" at bounding box center [866, 157] width 84 height 37
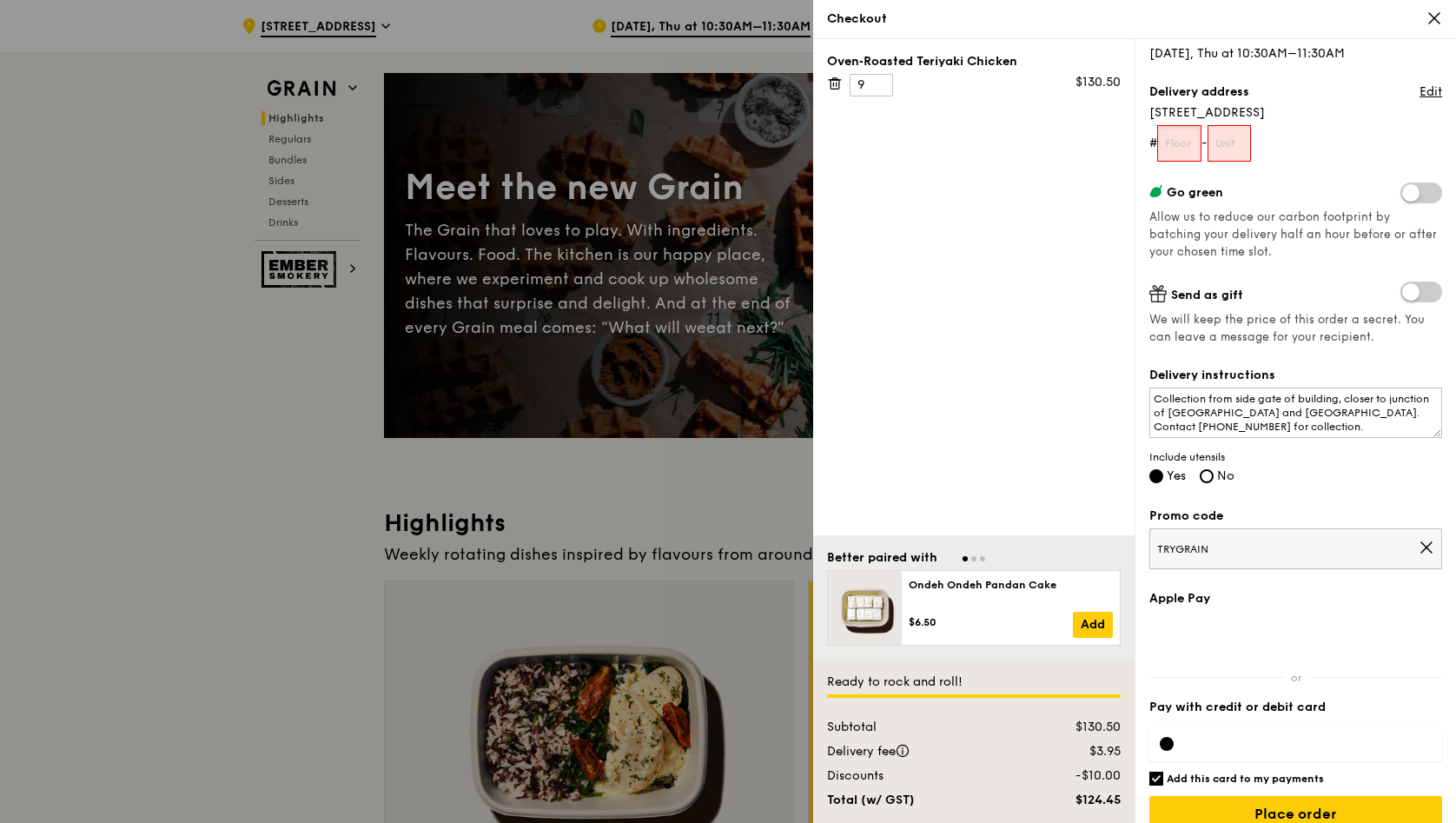
click at [1189, 142] on input "text" at bounding box center [1179, 143] width 45 height 37
type input "01"
click at [1236, 144] on input "text" at bounding box center [1230, 143] width 45 height 37
type input "01"
click at [1299, 161] on form "# 01 - 01" at bounding box center [1296, 143] width 293 height 37
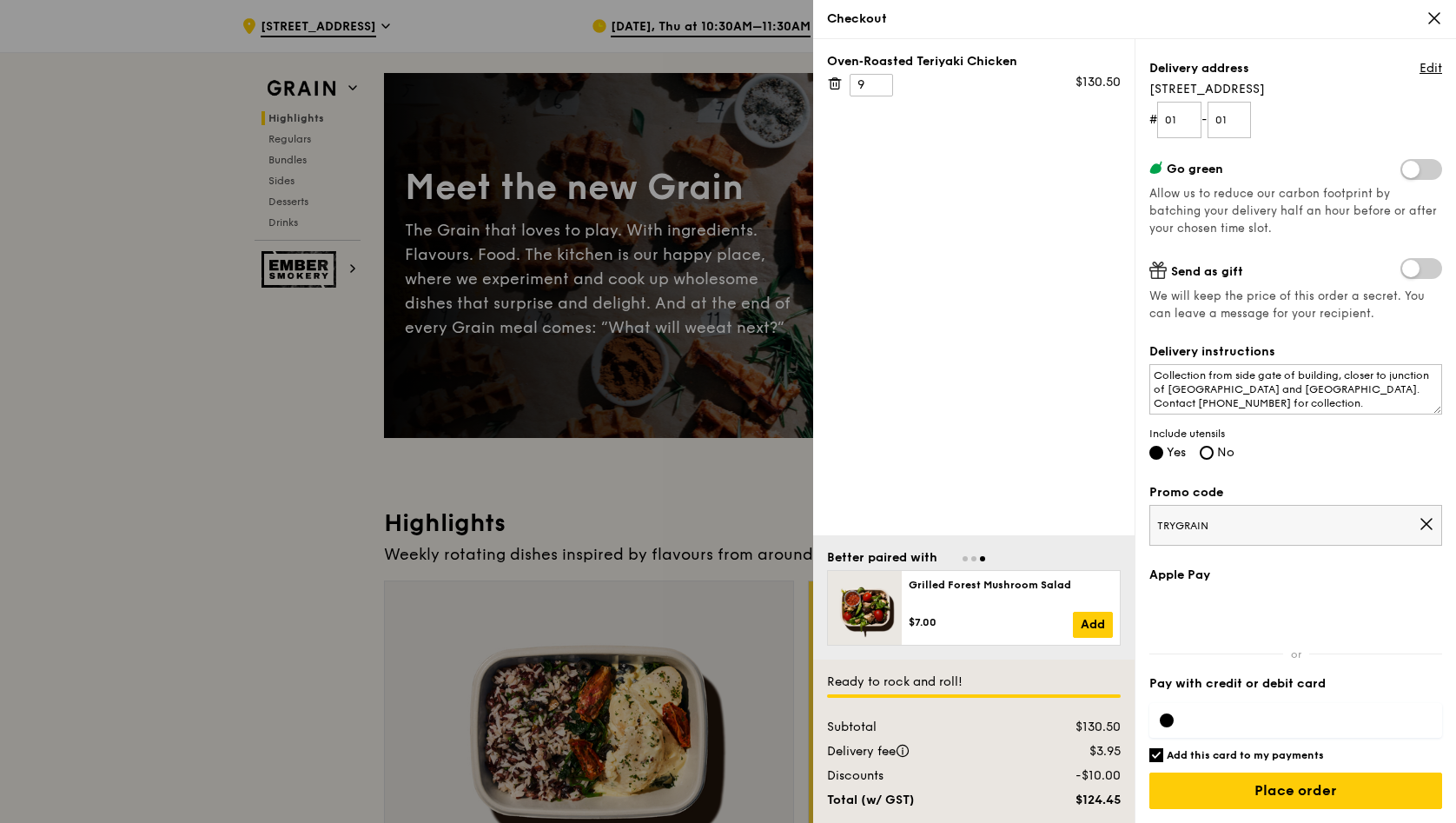
scroll to position [202, 0]
drag, startPoint x: 1222, startPoint y: 789, endPoint x: 1235, endPoint y: 675, distance: 114.7
click at [1235, 675] on div "Apple Pay Pay with credit or debit card Add this card to my payments Ready to r…" at bounding box center [1296, 695] width 293 height 257
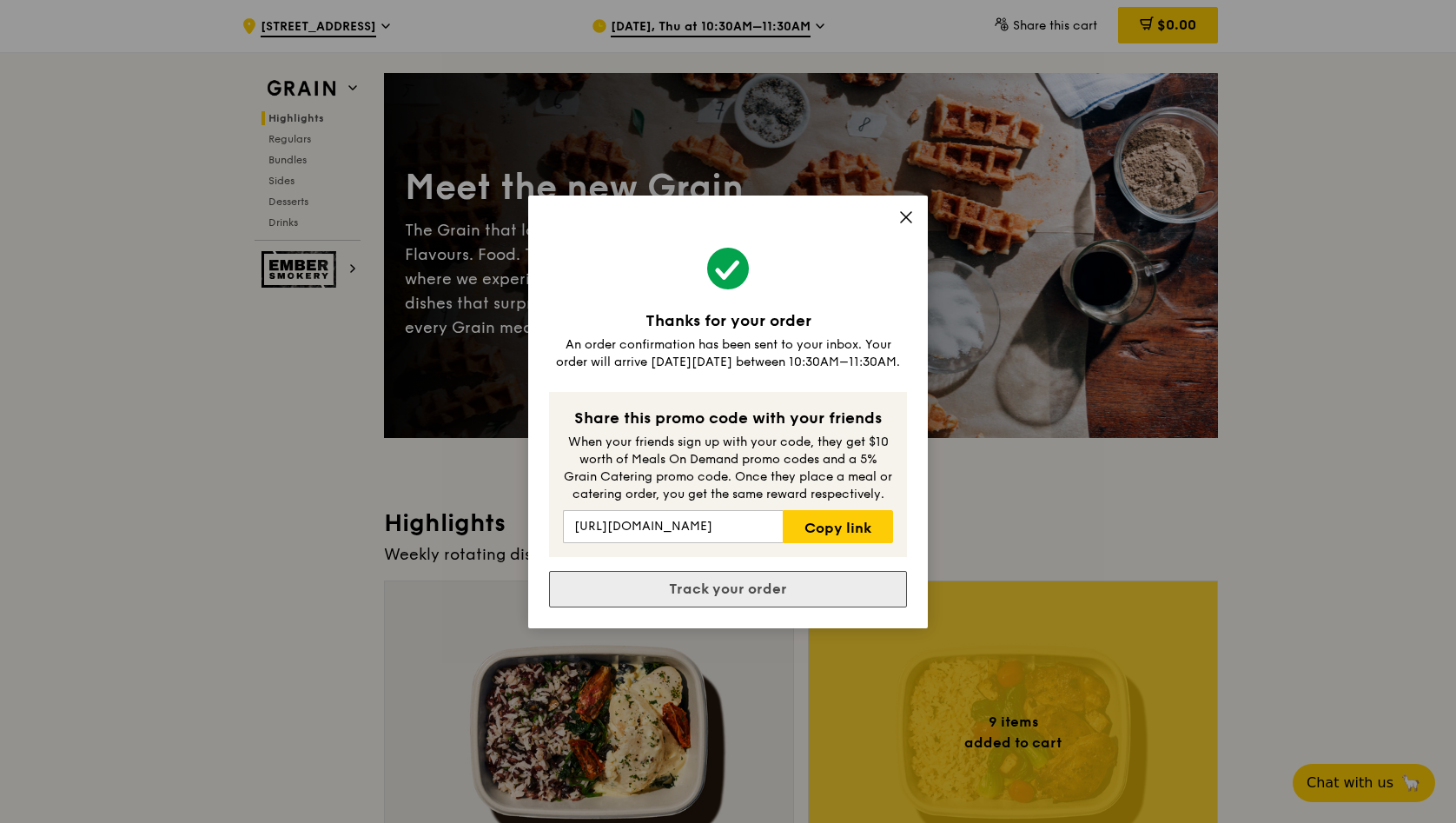
click at [769, 585] on link "Track your order" at bounding box center [728, 589] width 358 height 37
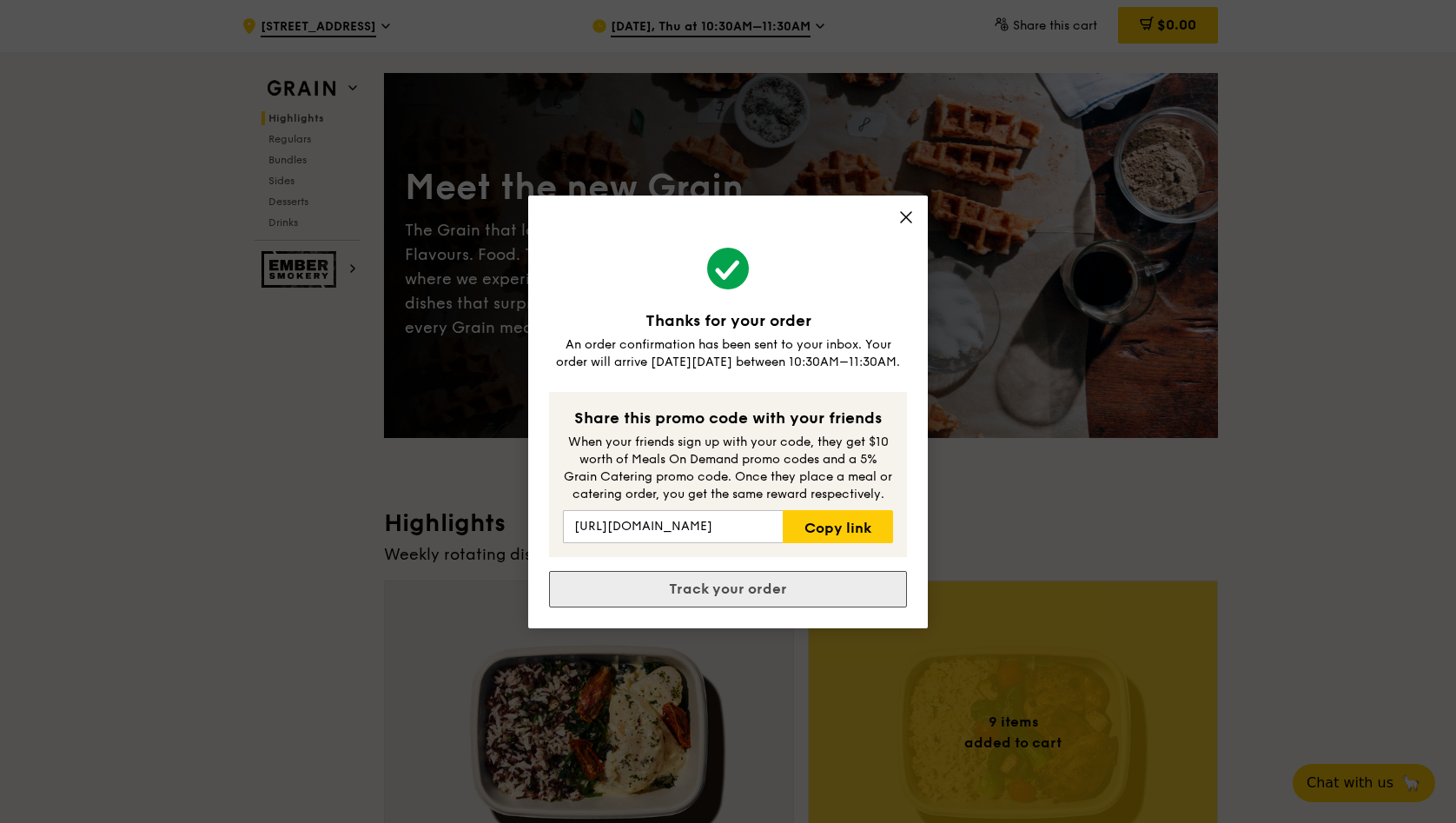
scroll to position [0, 0]
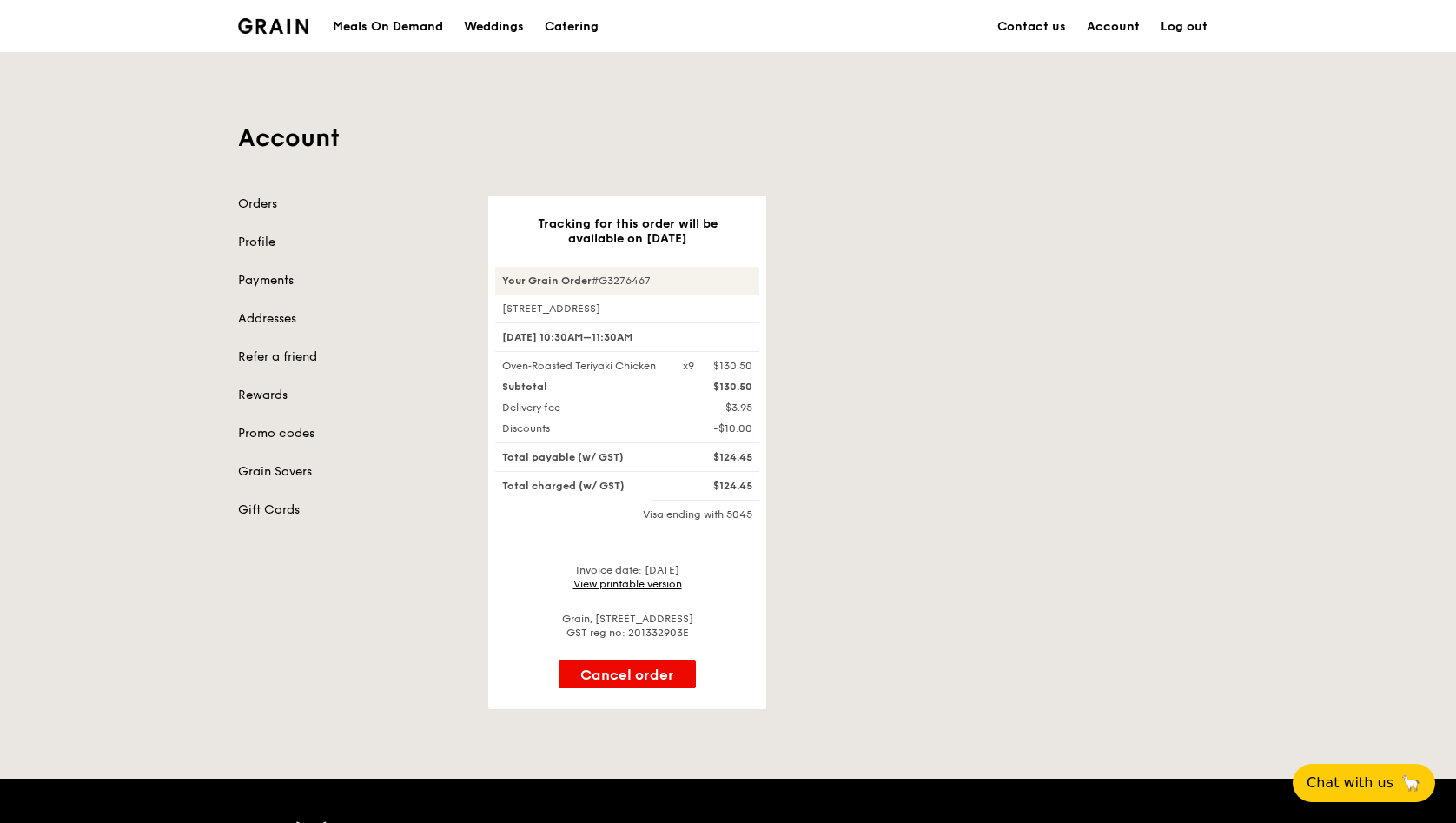
click at [660, 589] on link "View printable version" at bounding box center [627, 584] width 108 height 12
